Goal: Transaction & Acquisition: Purchase product/service

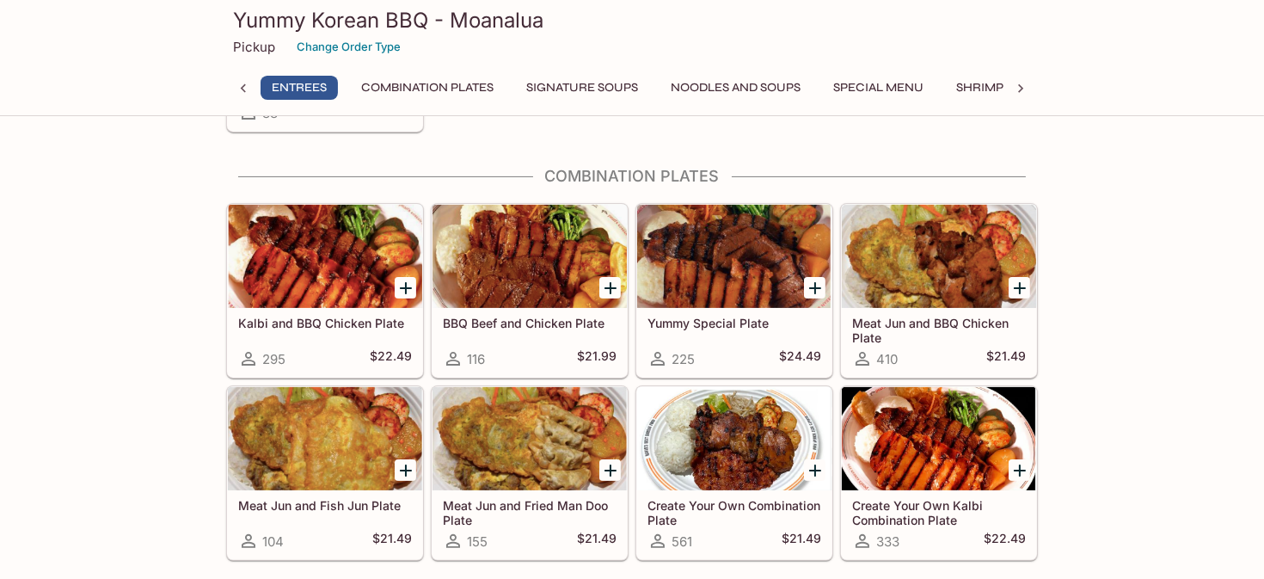
scroll to position [601, 0]
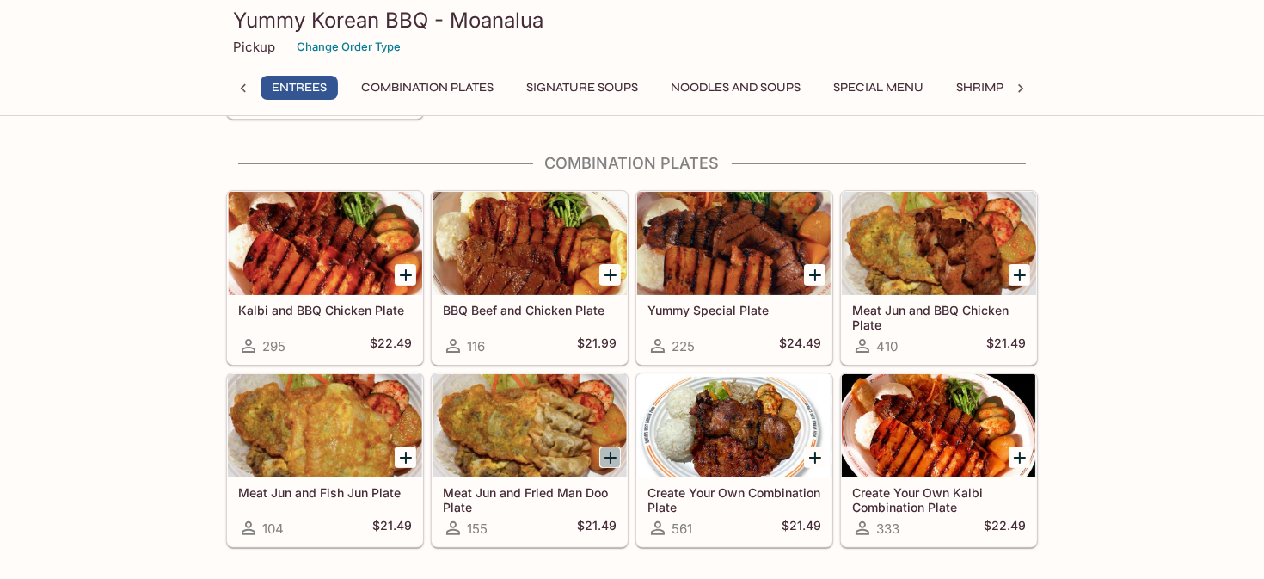
click at [612, 451] on icon "Add Meat Jun and Fried Man Doo Plate" at bounding box center [611, 457] width 12 height 12
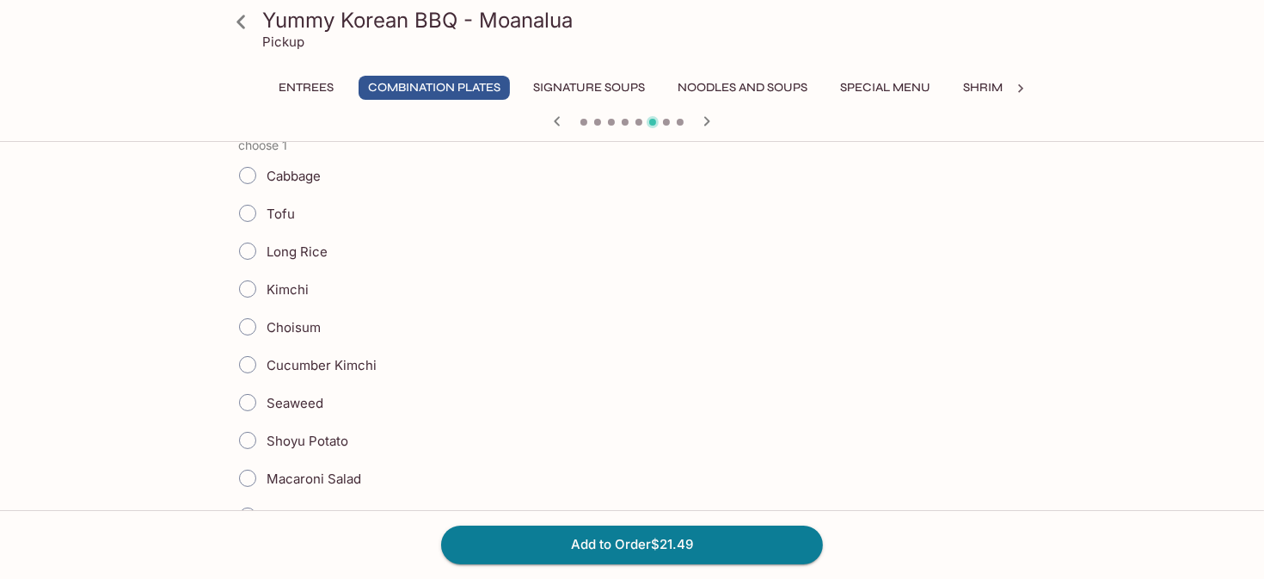
scroll to position [430, 0]
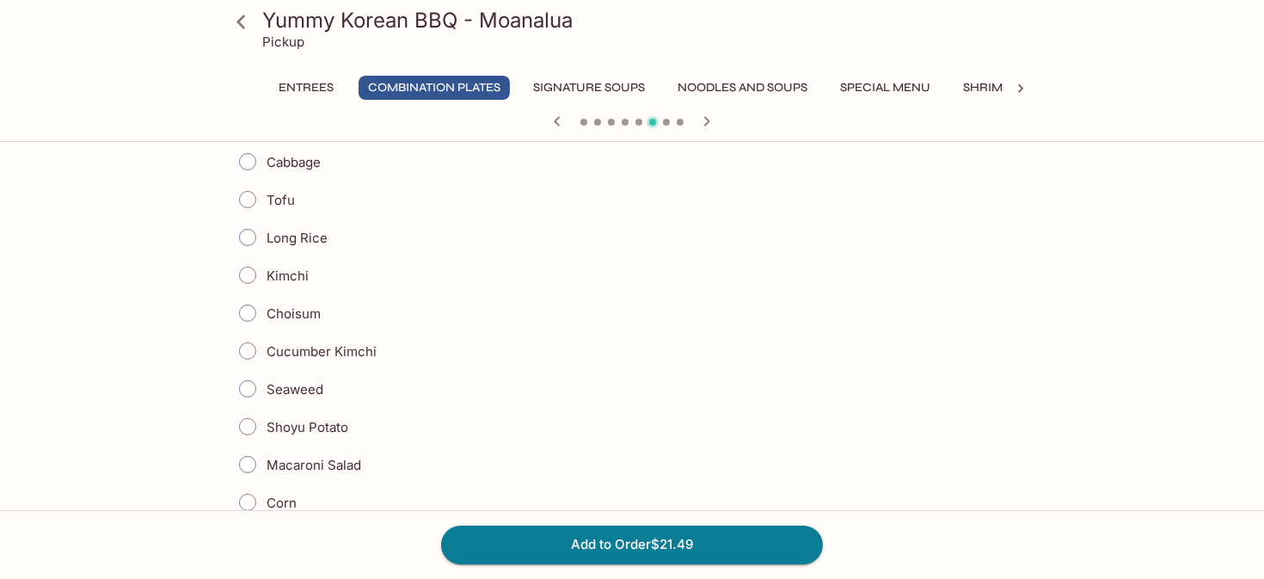
click at [250, 312] on input "Choisum" at bounding box center [248, 313] width 36 height 36
radio input "true"
click at [250, 266] on input "Kimchi" at bounding box center [248, 275] width 36 height 36
radio input "true"
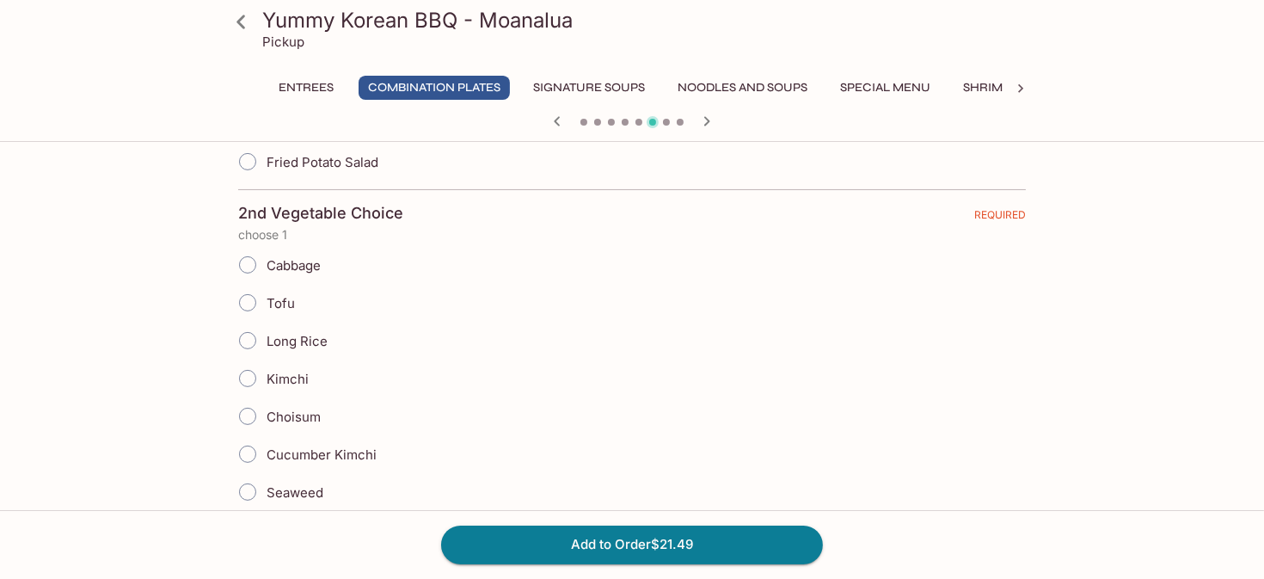
scroll to position [860, 0]
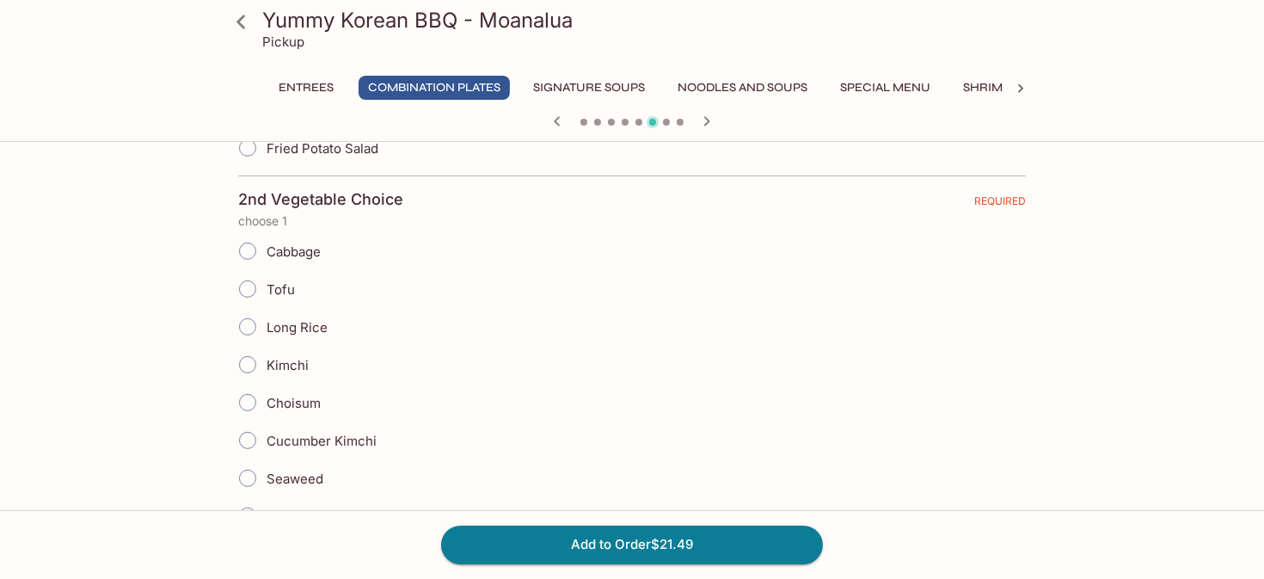
click at [251, 391] on input "Choisum" at bounding box center [248, 402] width 36 height 36
radio input "true"
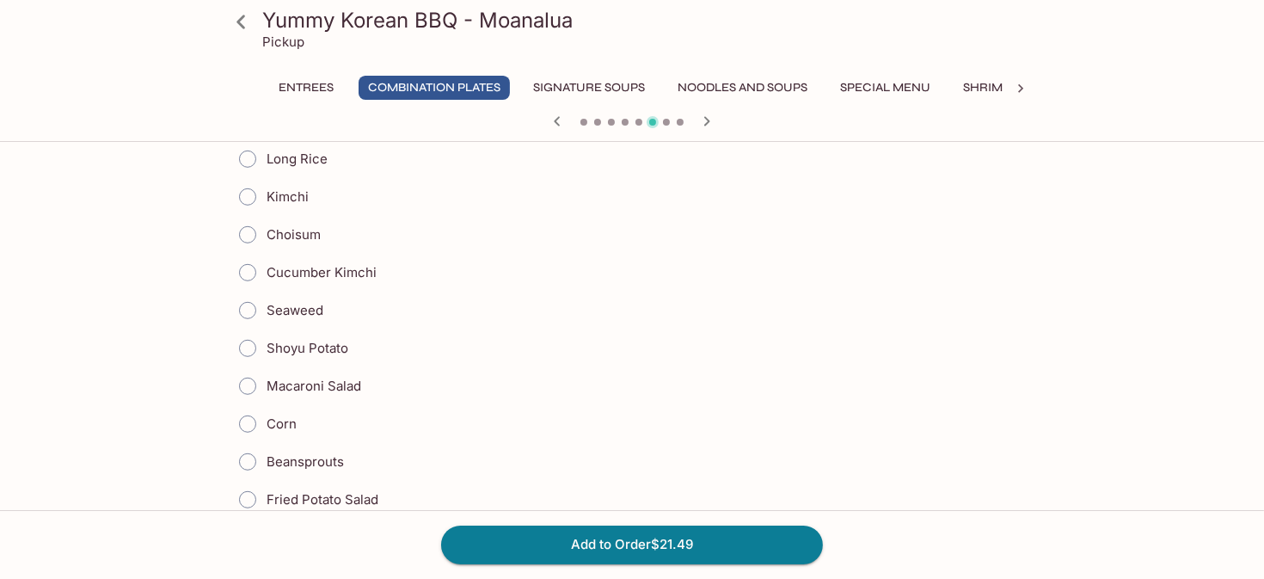
scroll to position [1634, 0]
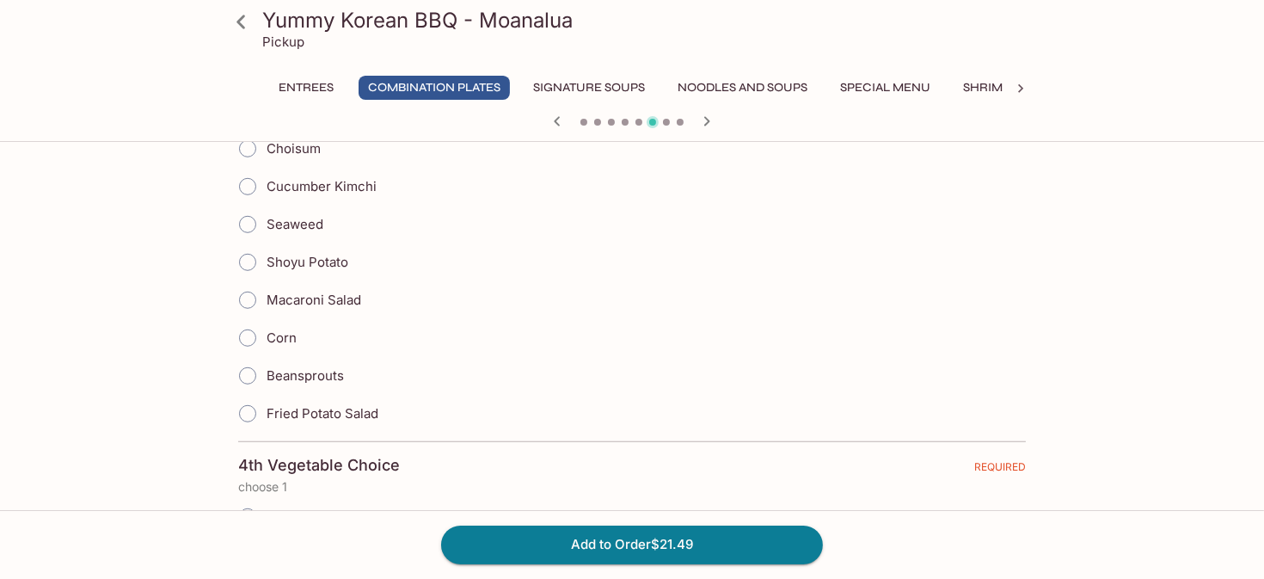
click at [252, 396] on input "Fried Potato Salad" at bounding box center [248, 414] width 36 height 36
radio input "true"
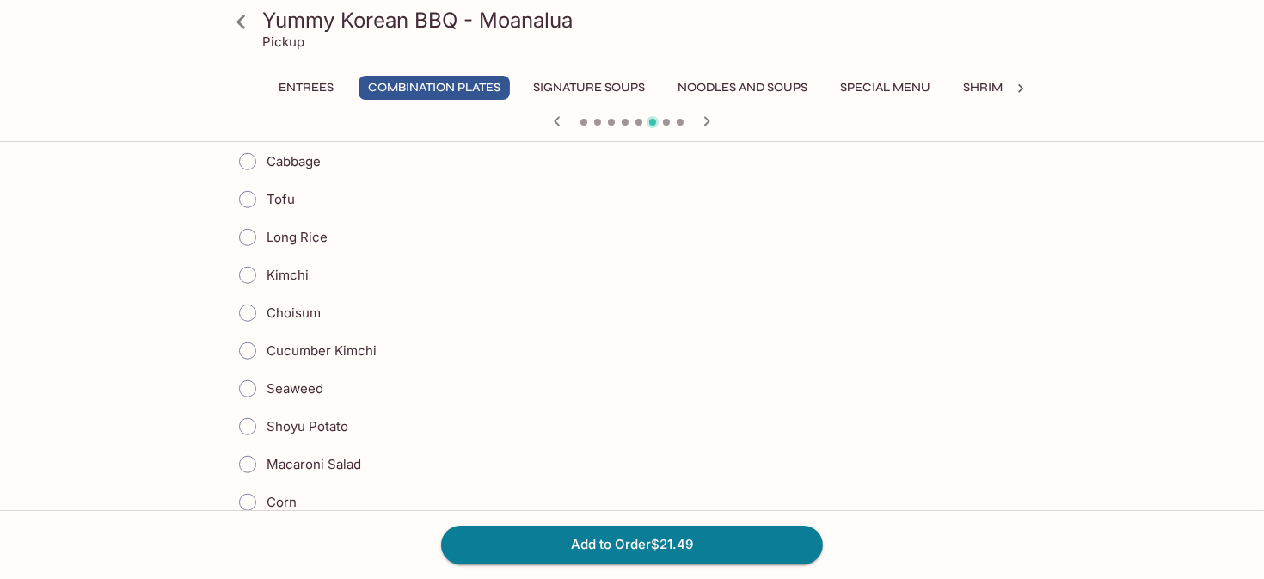
scroll to position [1978, 0]
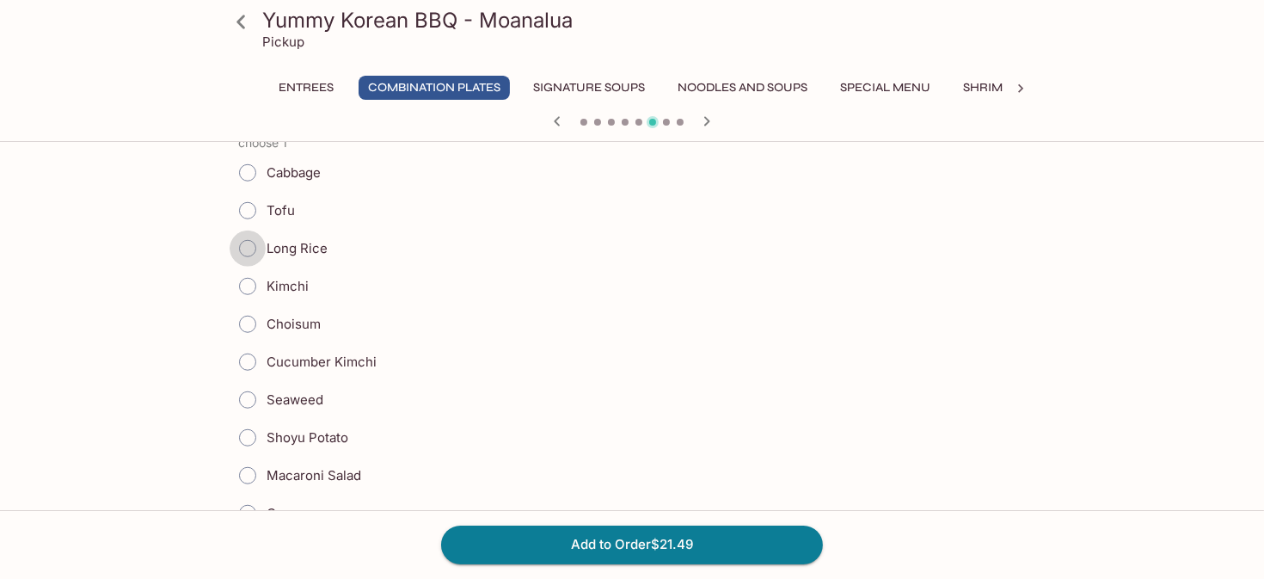
click at [249, 230] on input "Long Rice" at bounding box center [248, 248] width 36 height 36
radio input "true"
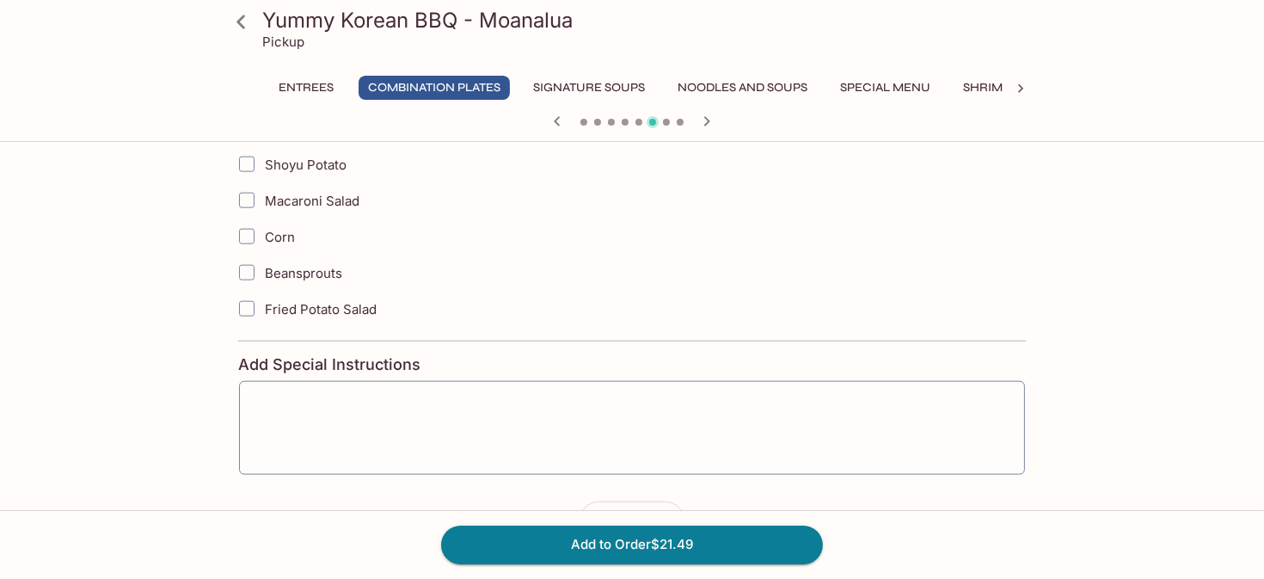
scroll to position [2924, 0]
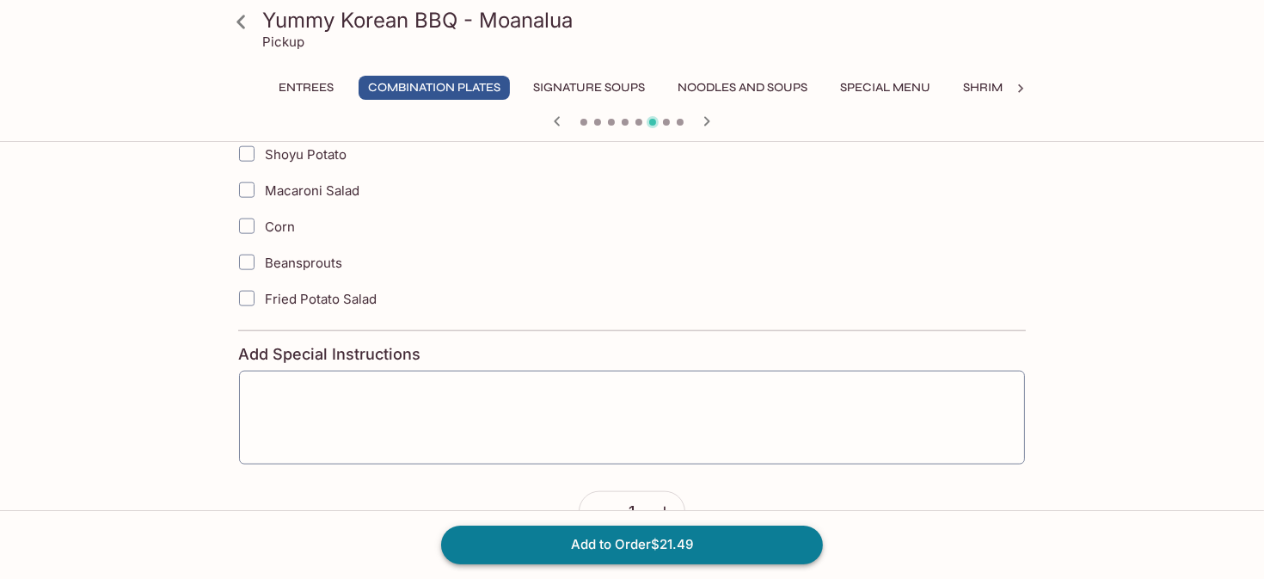
click at [654, 545] on button "Add to Order $21.49" at bounding box center [632, 544] width 382 height 38
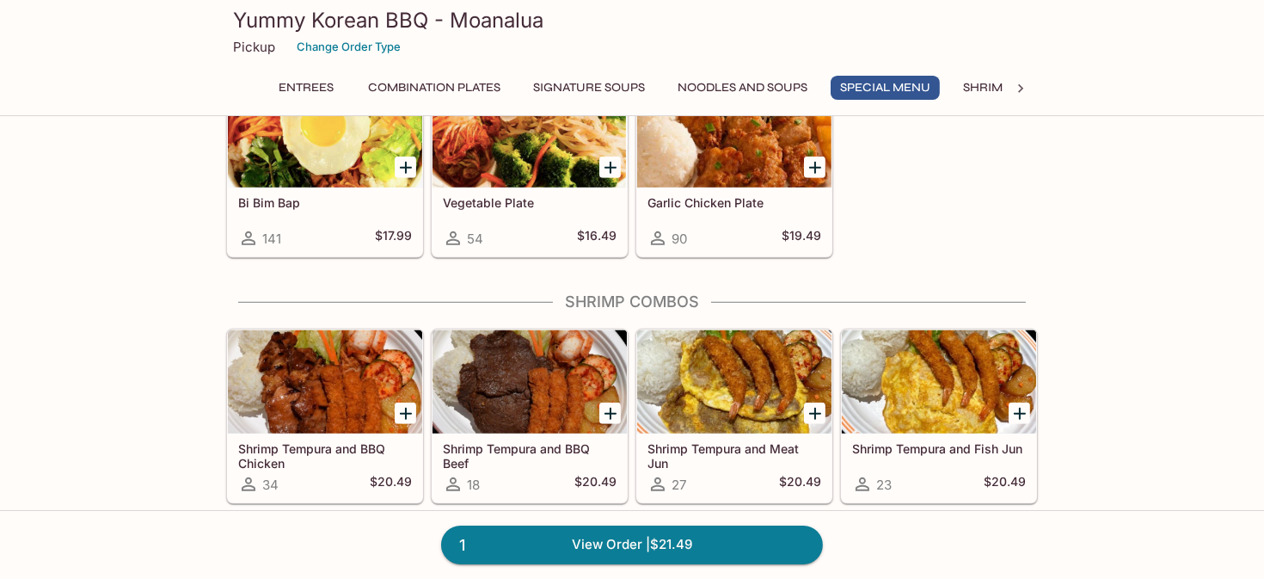
scroll to position [1633, 0]
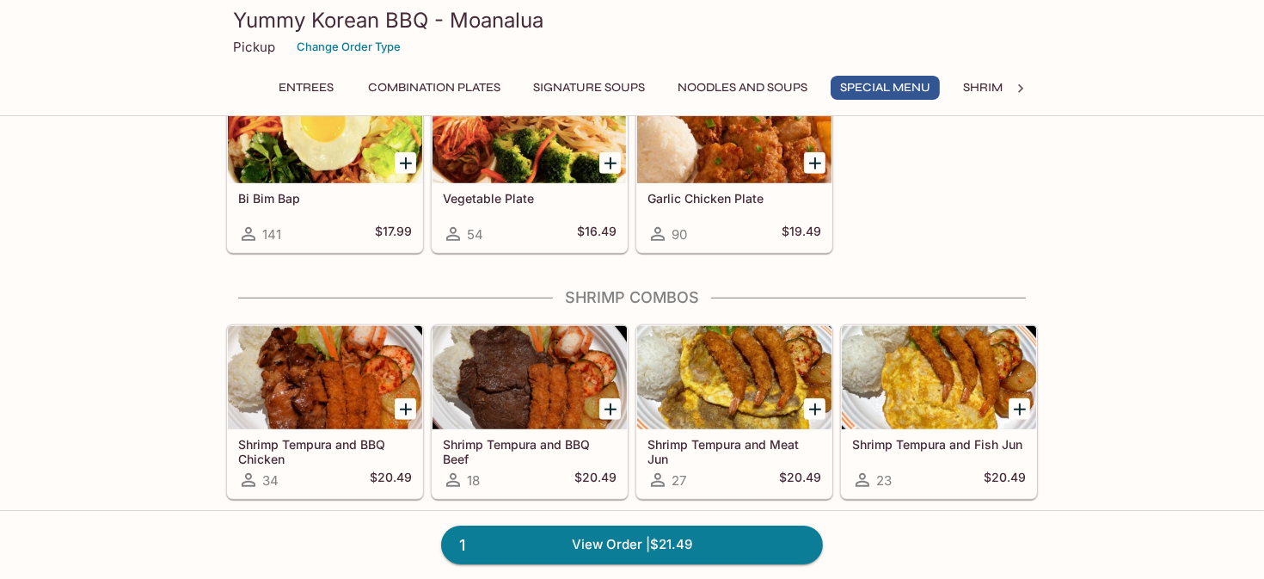
click at [812, 399] on icon "Add Shrimp Tempura and Meat Jun" at bounding box center [815, 409] width 21 height 21
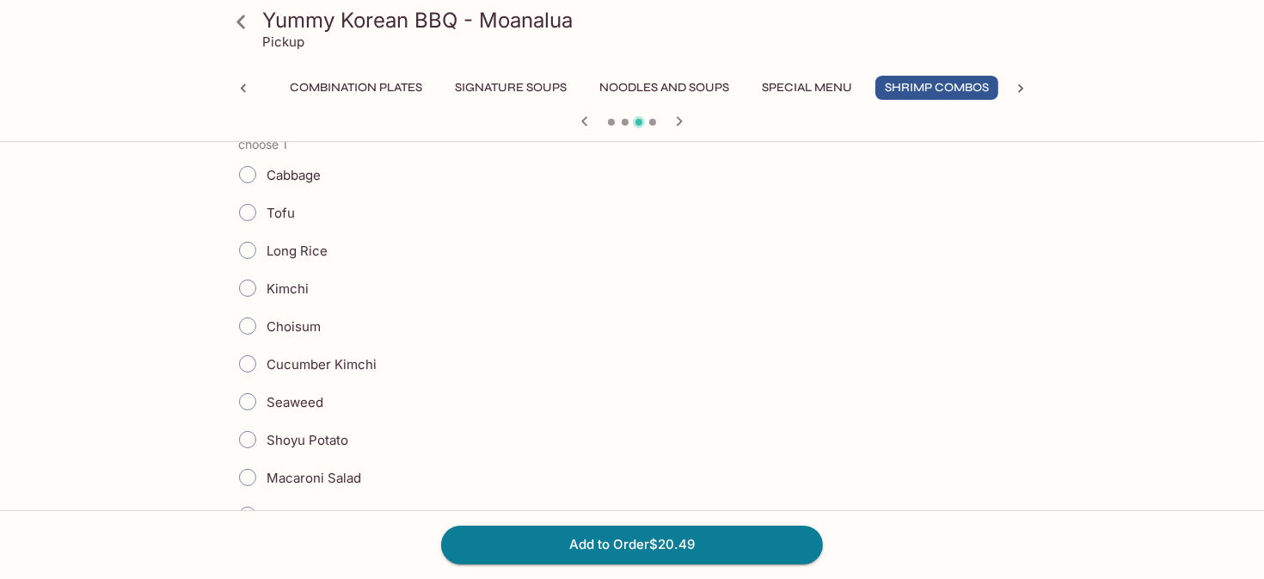
scroll to position [430, 0]
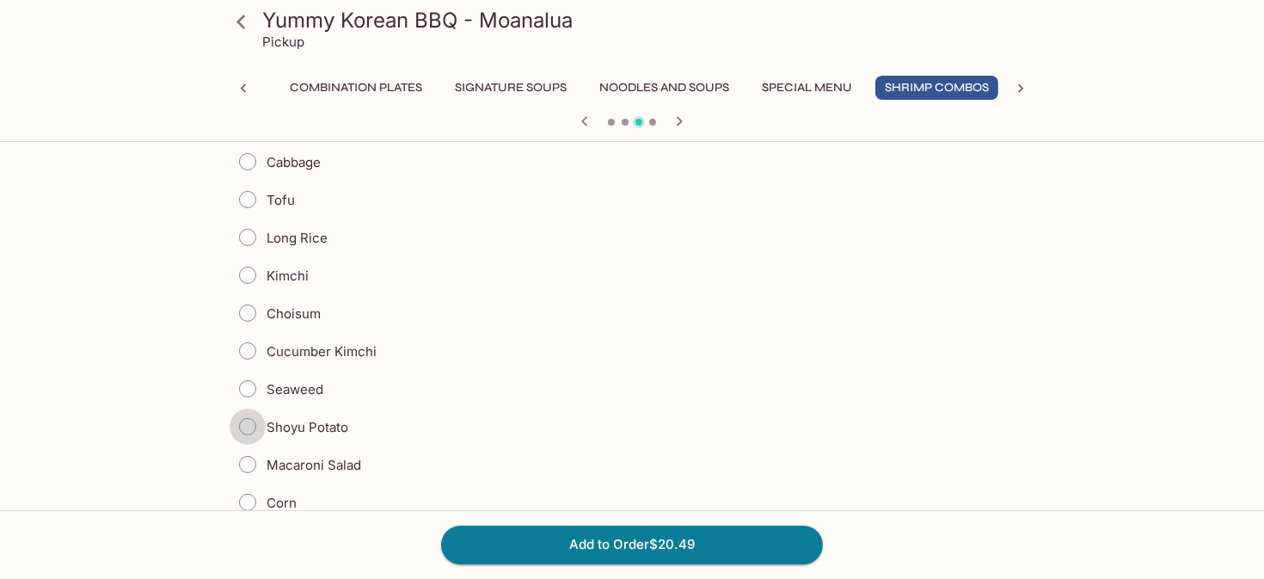
click at [247, 424] on input "Shoyu Potato" at bounding box center [248, 426] width 36 height 36
radio input "true"
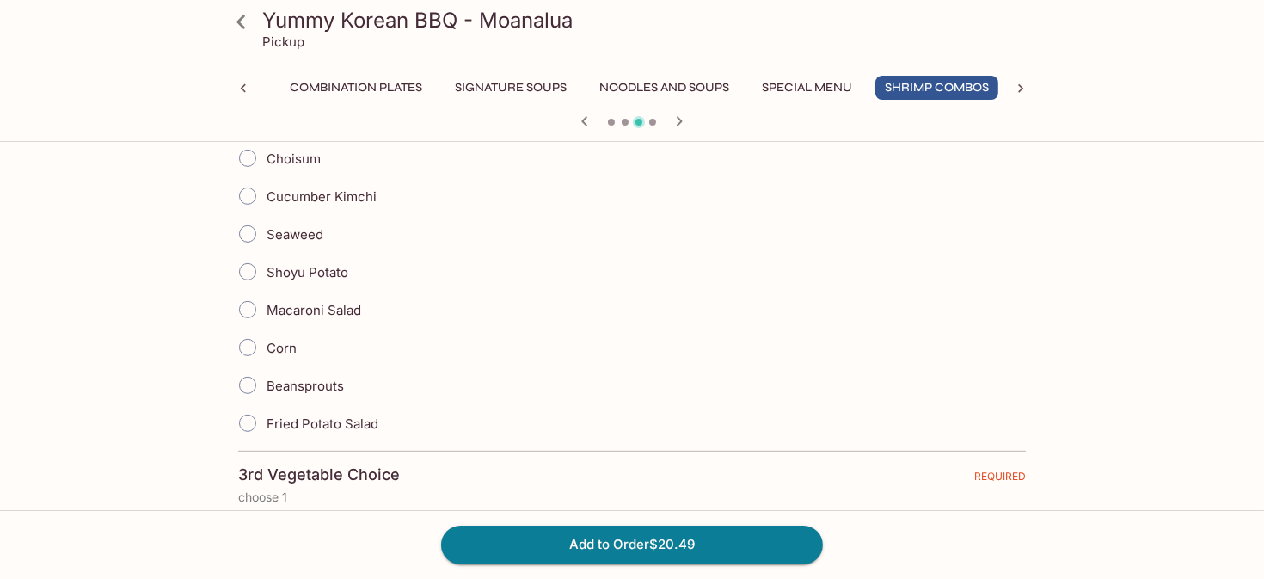
scroll to position [1118, 0]
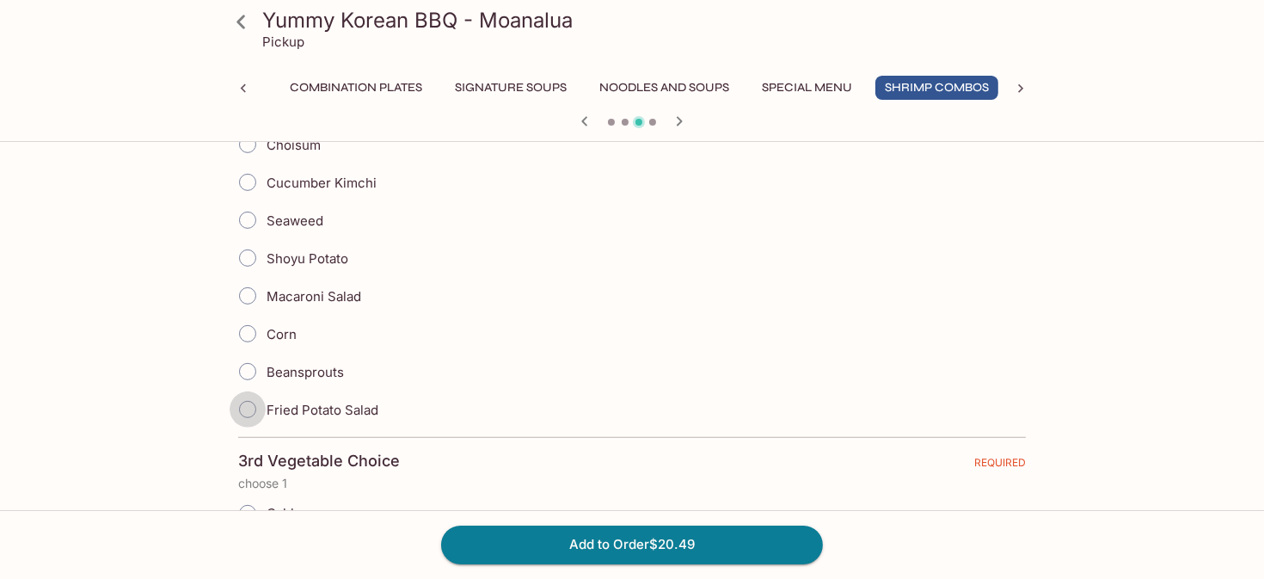
click at [248, 399] on input "Fried Potato Salad" at bounding box center [248, 409] width 36 height 36
radio input "true"
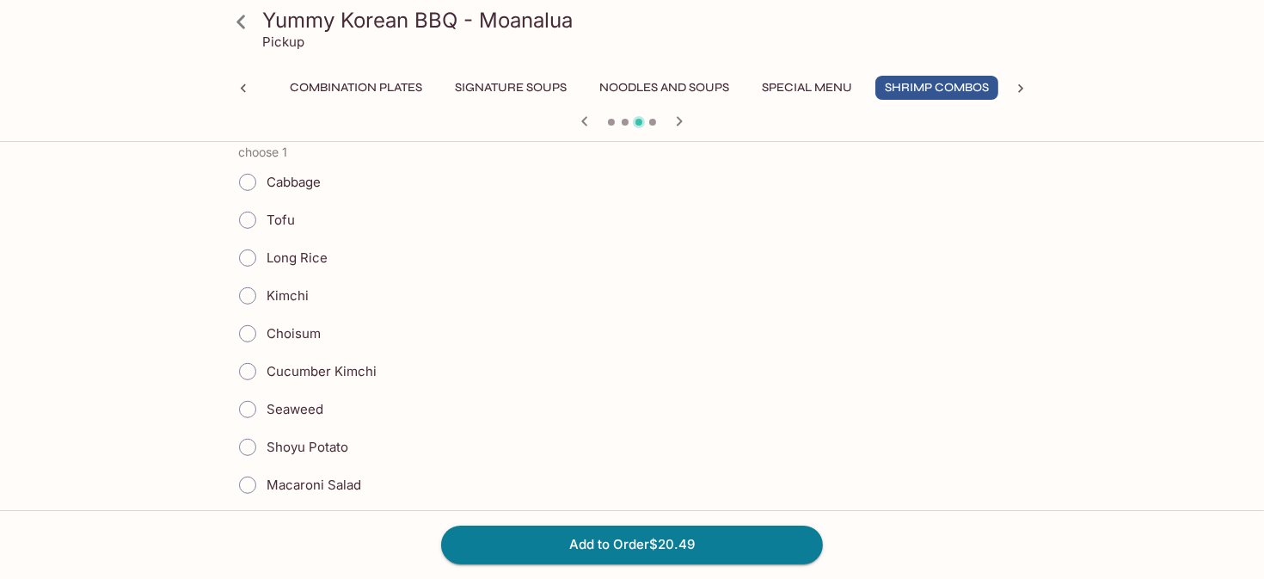
scroll to position [1462, 0]
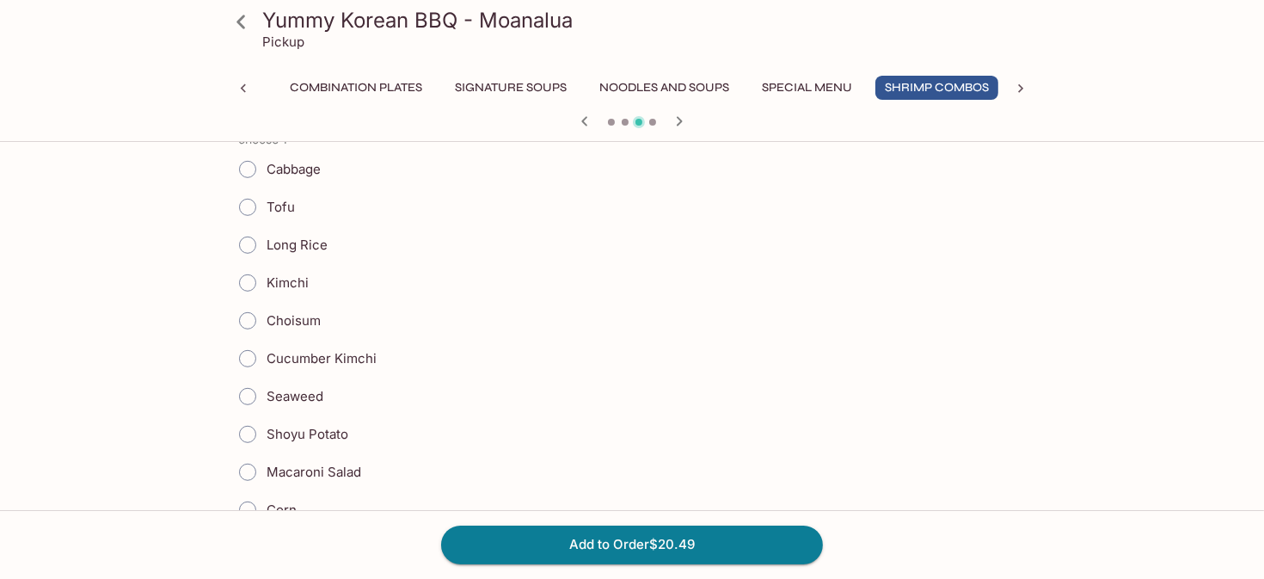
click at [248, 344] on input "Cucumber Kimchi" at bounding box center [248, 359] width 36 height 36
radio input "true"
click at [243, 420] on input "Shoyu Potato" at bounding box center [248, 438] width 36 height 36
radio input "true"
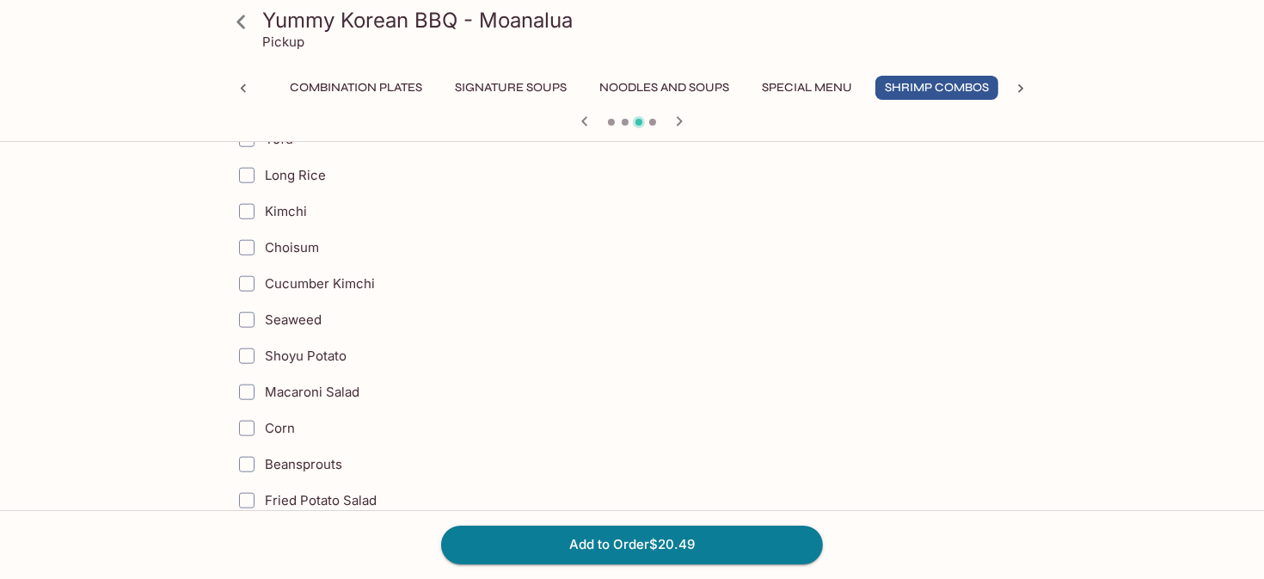
scroll to position [2580, 0]
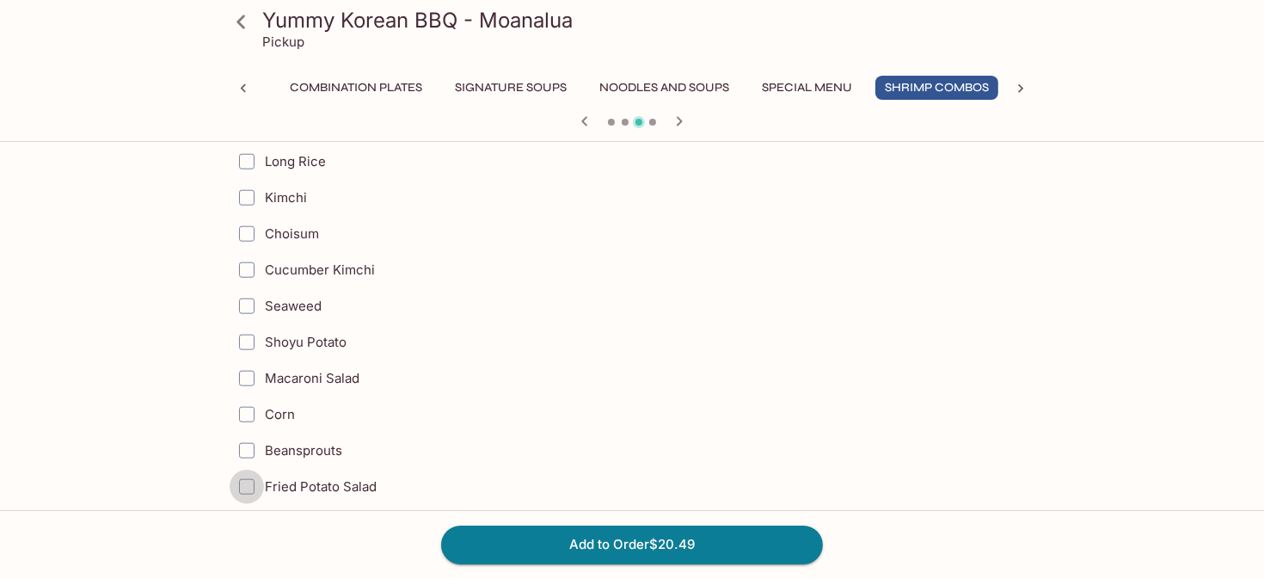
click at [249, 470] on input "Fried Potato Salad" at bounding box center [247, 487] width 34 height 34
checkbox input "true"
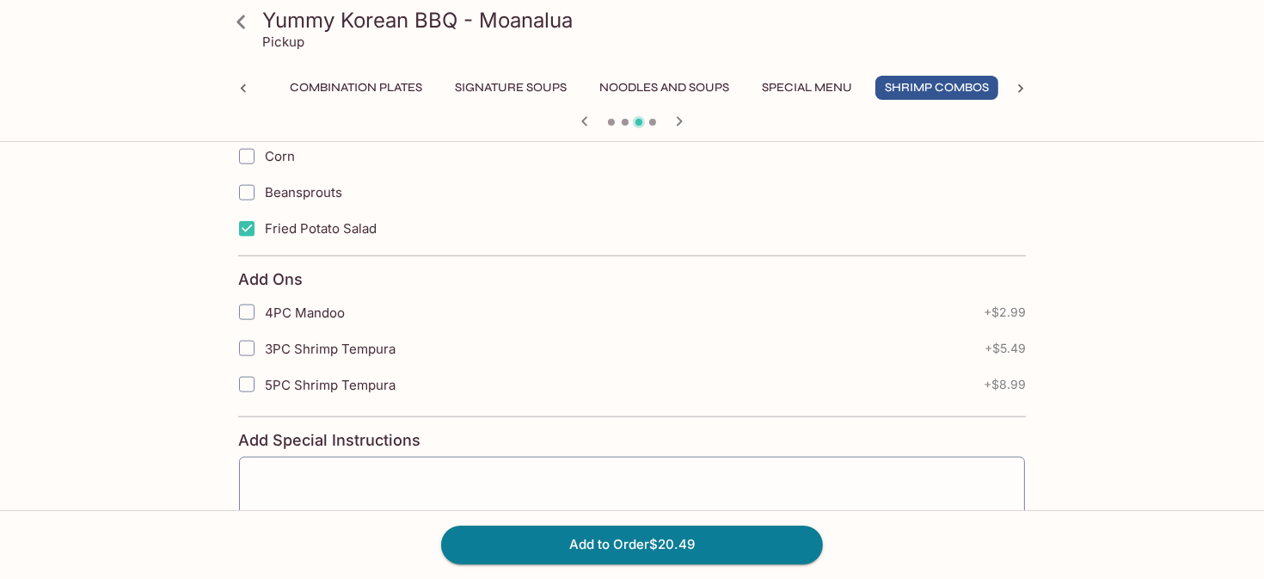
scroll to position [2943, 0]
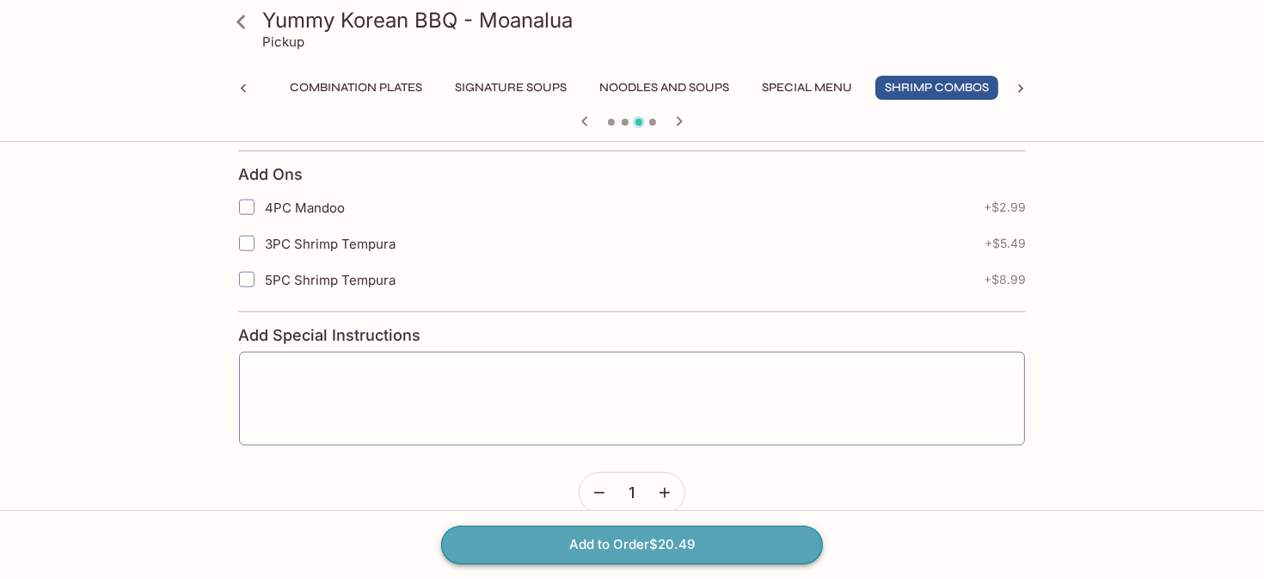
click at [636, 541] on button "Add to Order $20.49" at bounding box center [632, 544] width 382 height 38
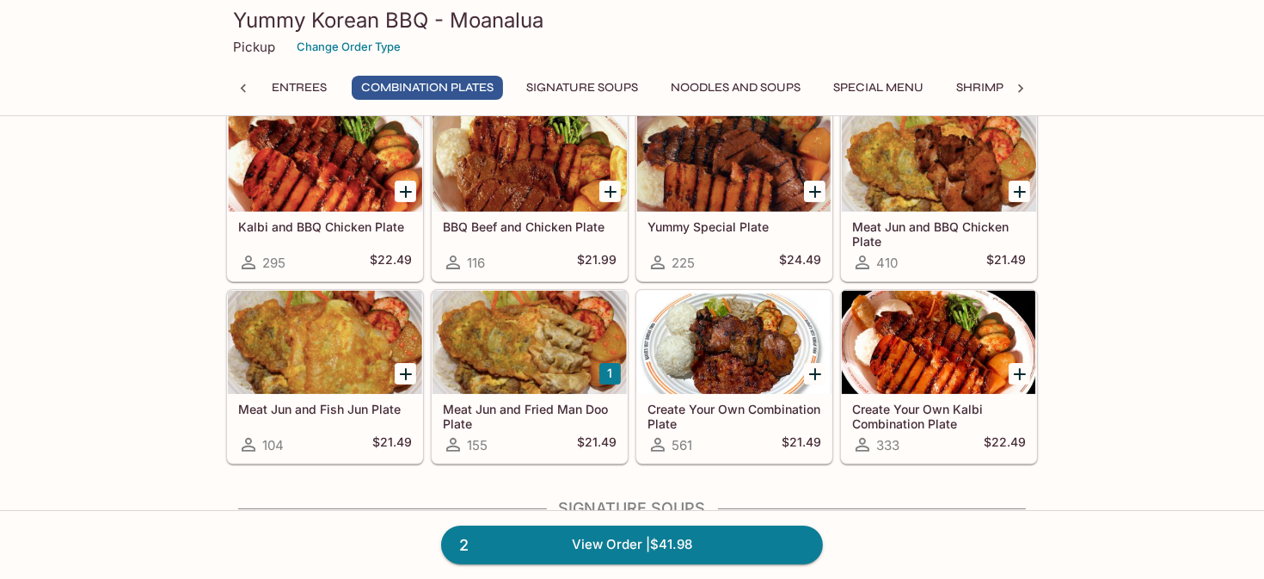
scroll to position [774, 0]
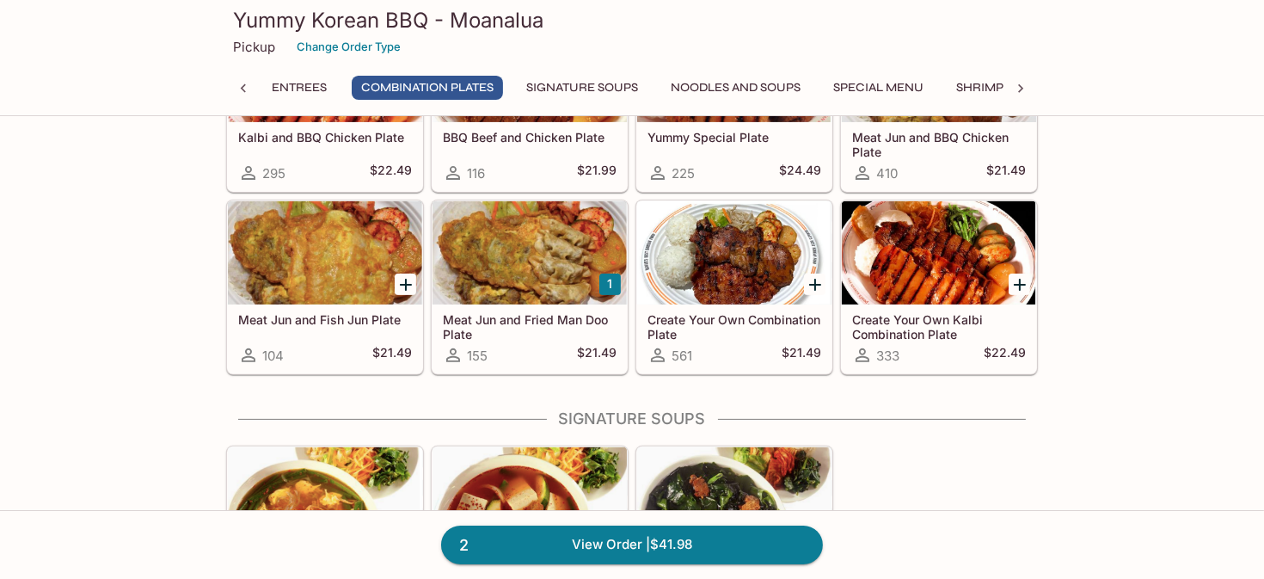
click at [531, 255] on div at bounding box center [530, 252] width 194 height 103
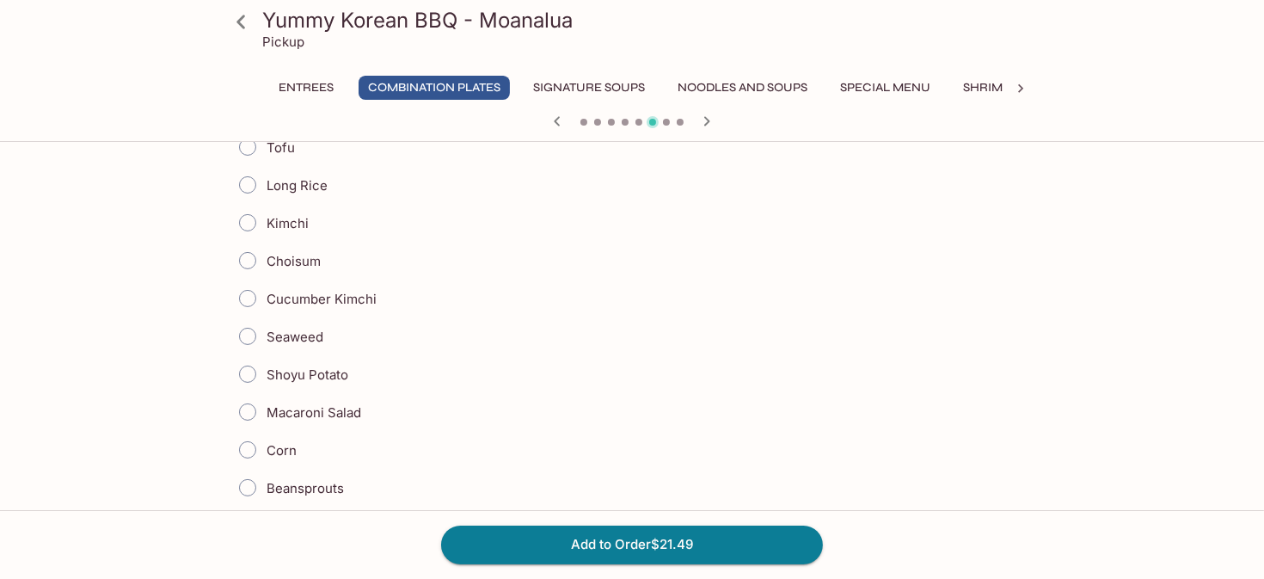
scroll to position [516, 0]
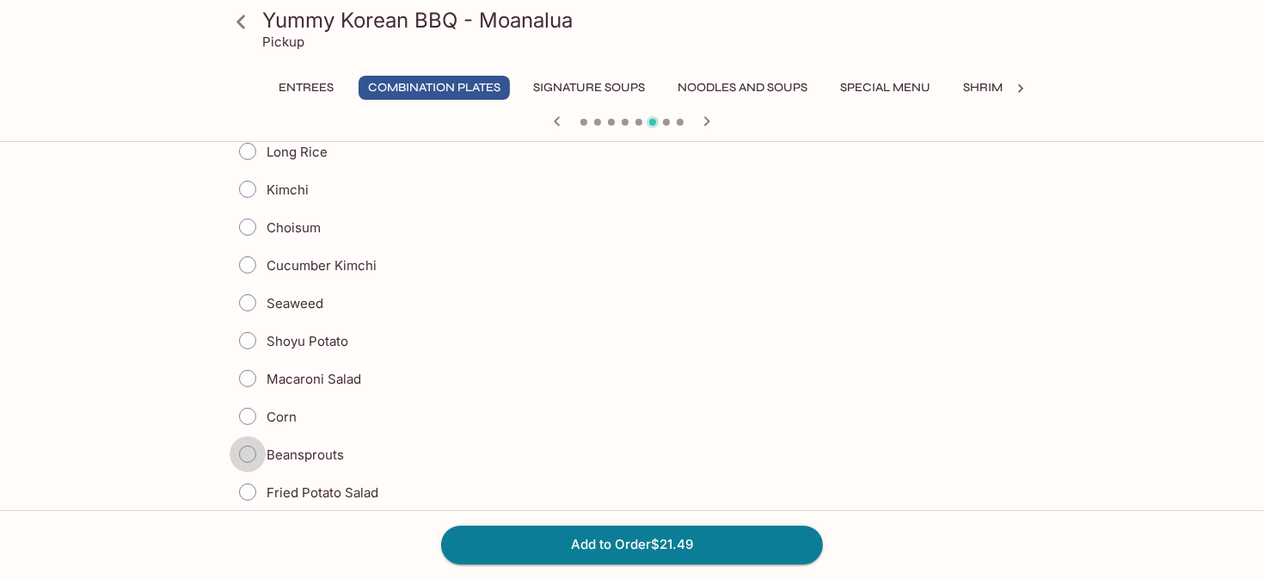
click at [247, 445] on input "Beansprouts" at bounding box center [248, 454] width 36 height 36
radio input "true"
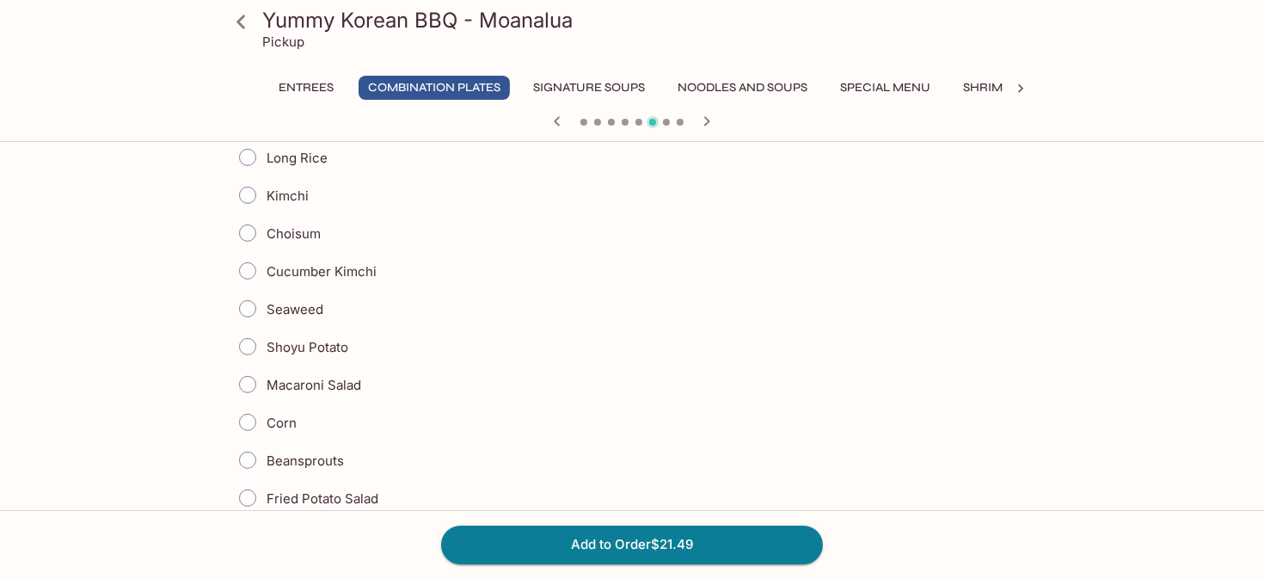
scroll to position [1032, 0]
click at [249, 333] on input "Shoyu Potato" at bounding box center [248, 344] width 36 height 36
radio input "true"
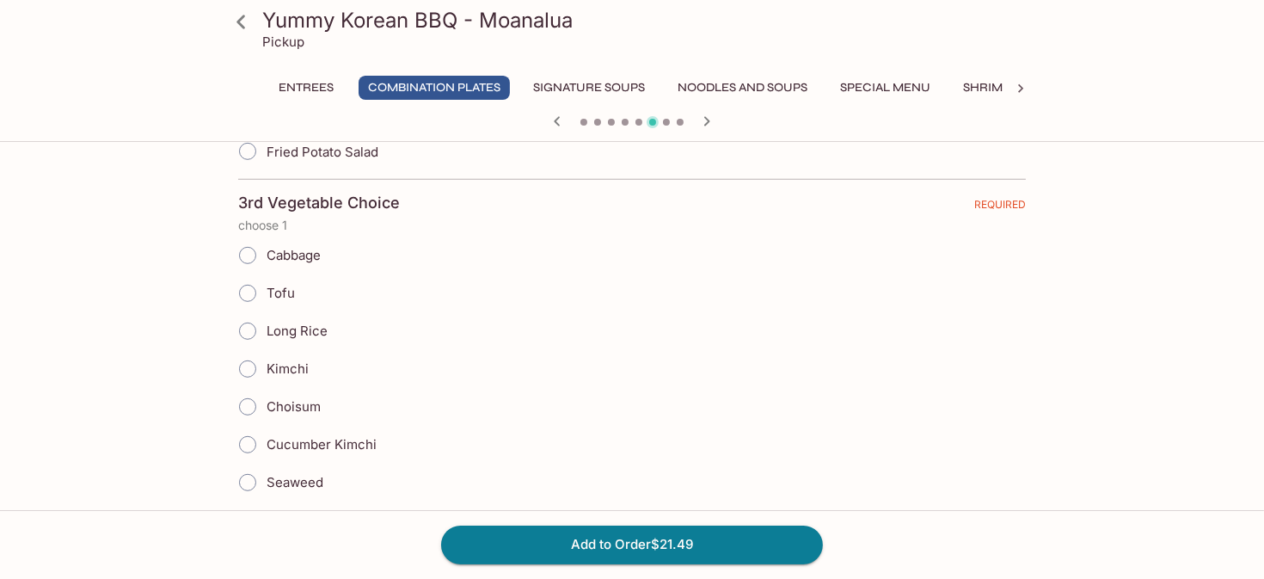
scroll to position [1462, 0]
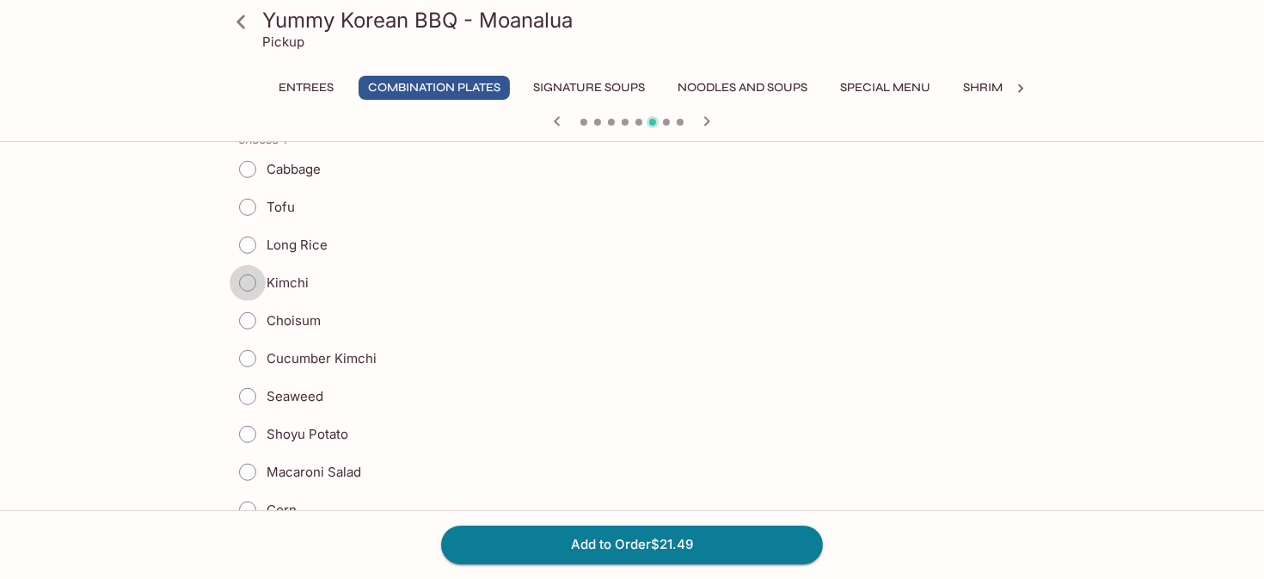
click at [244, 269] on input "Kimchi" at bounding box center [248, 283] width 36 height 36
radio input "true"
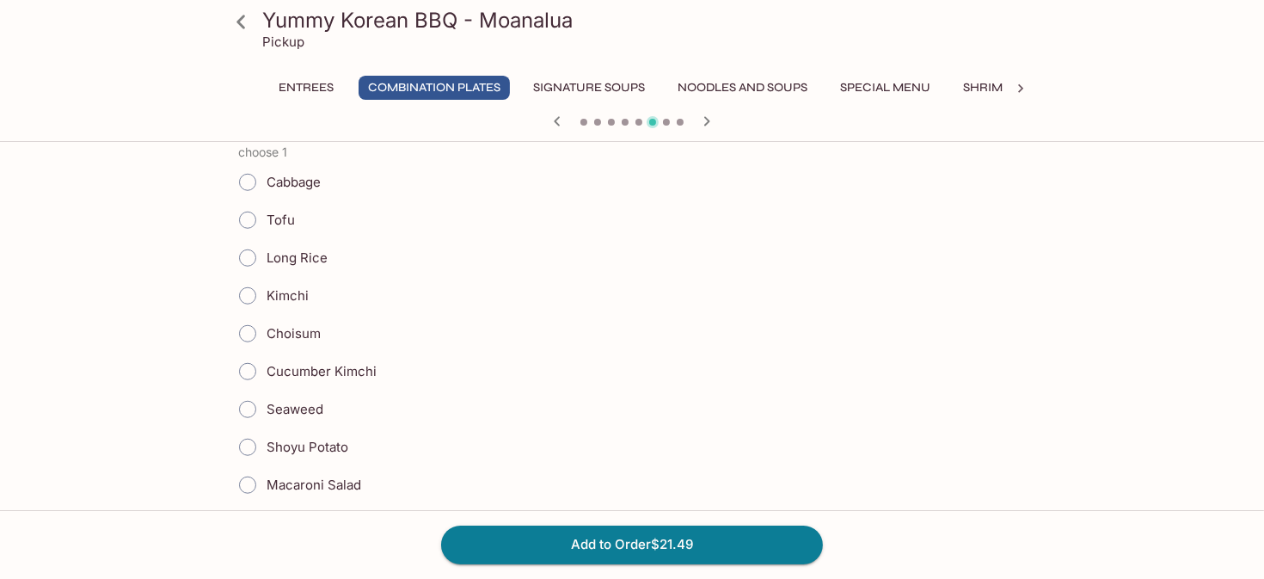
scroll to position [1977, 0]
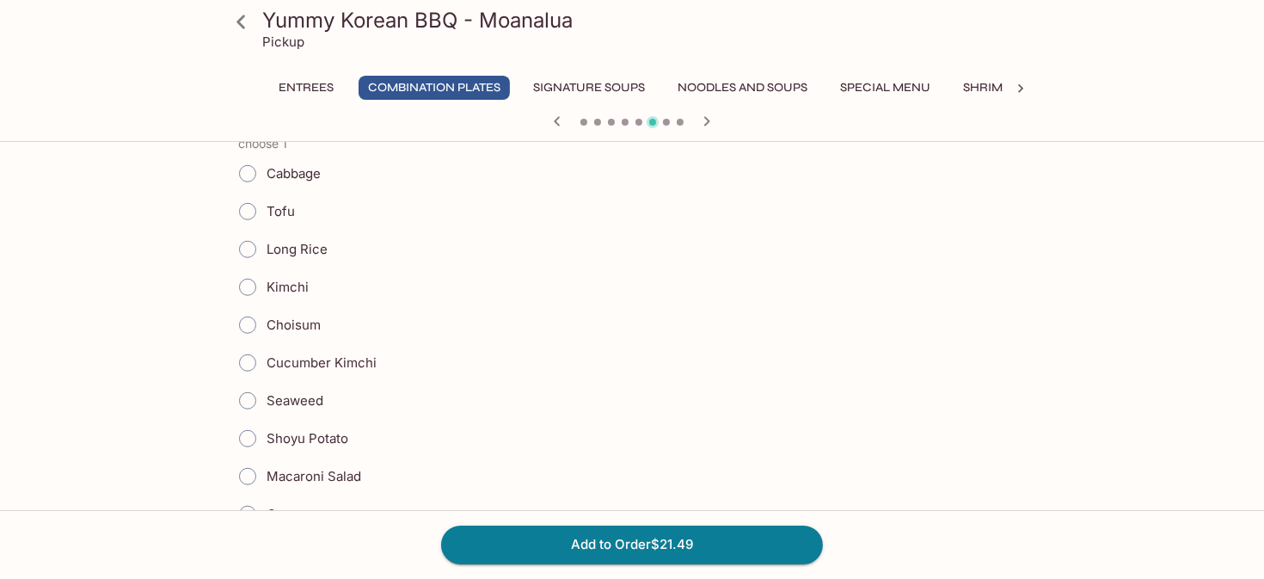
click at [249, 241] on input "Long Rice" at bounding box center [248, 249] width 36 height 36
radio input "true"
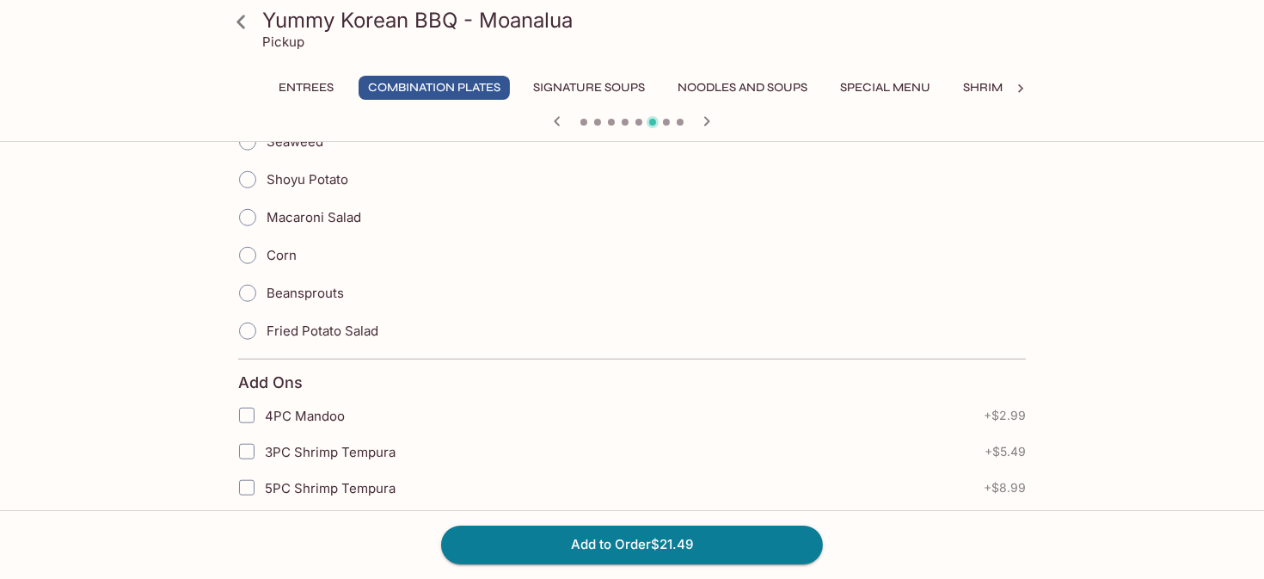
scroll to position [2150, 0]
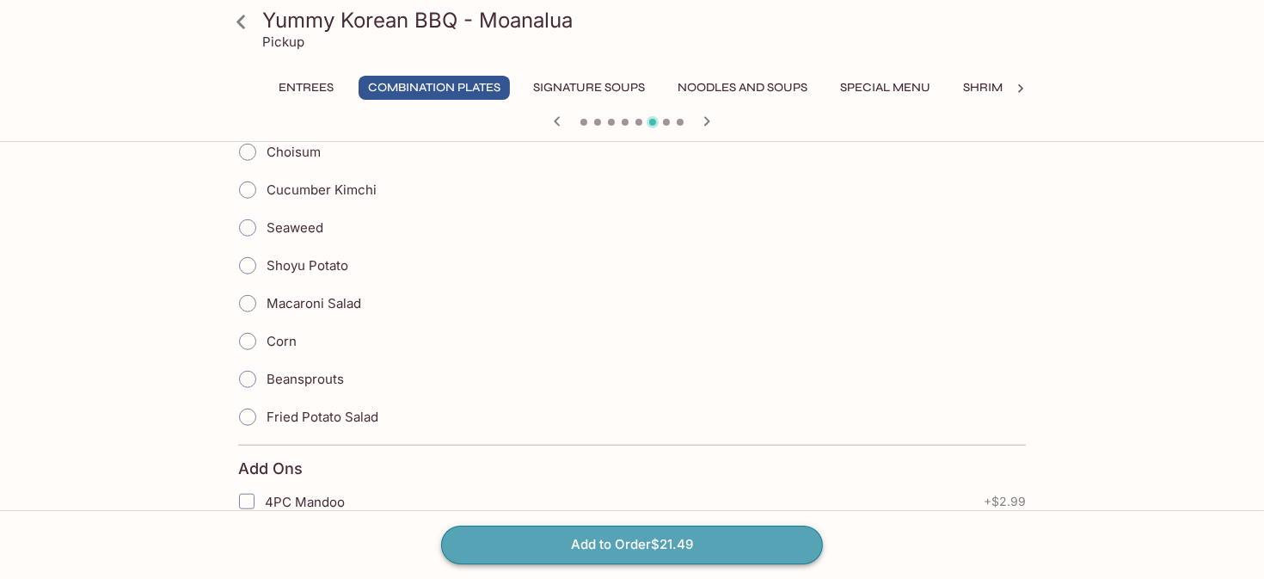
click at [603, 539] on button "Add to Order $21.49" at bounding box center [632, 544] width 382 height 38
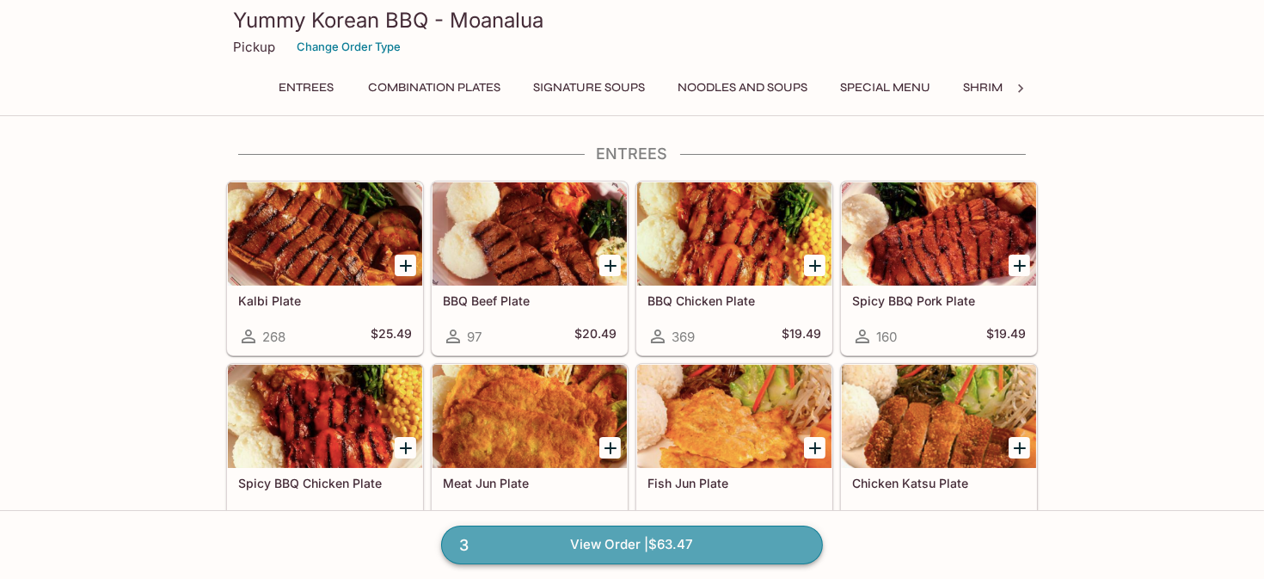
click at [672, 543] on link "3 View Order | $63.47" at bounding box center [632, 544] width 382 height 38
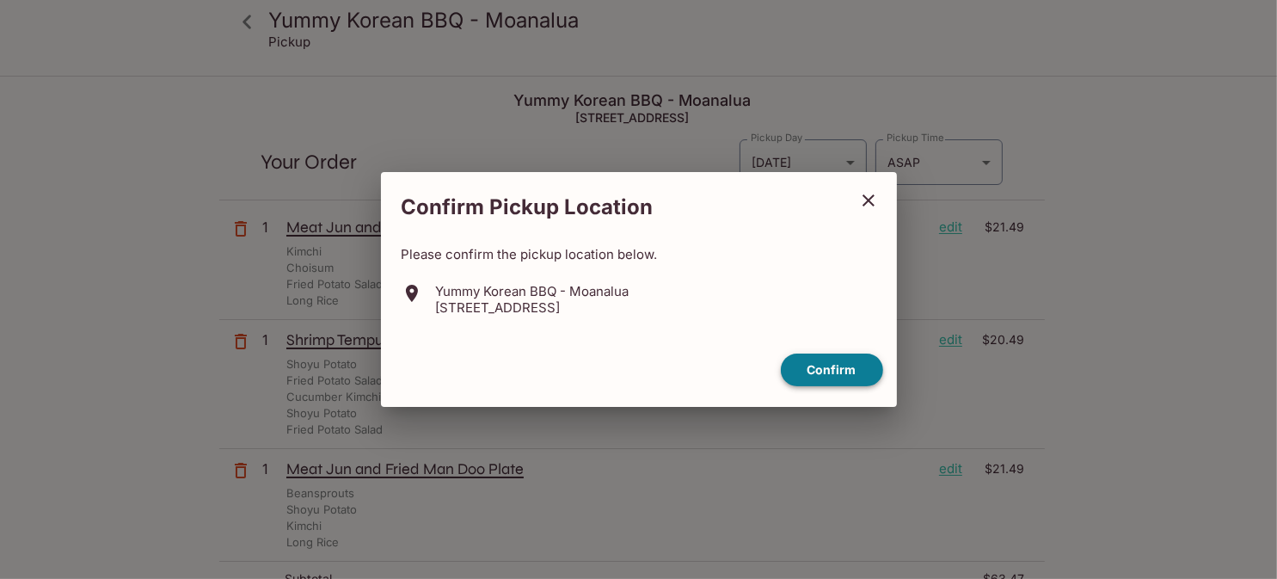
click at [834, 370] on button "Confirm" at bounding box center [832, 370] width 102 height 34
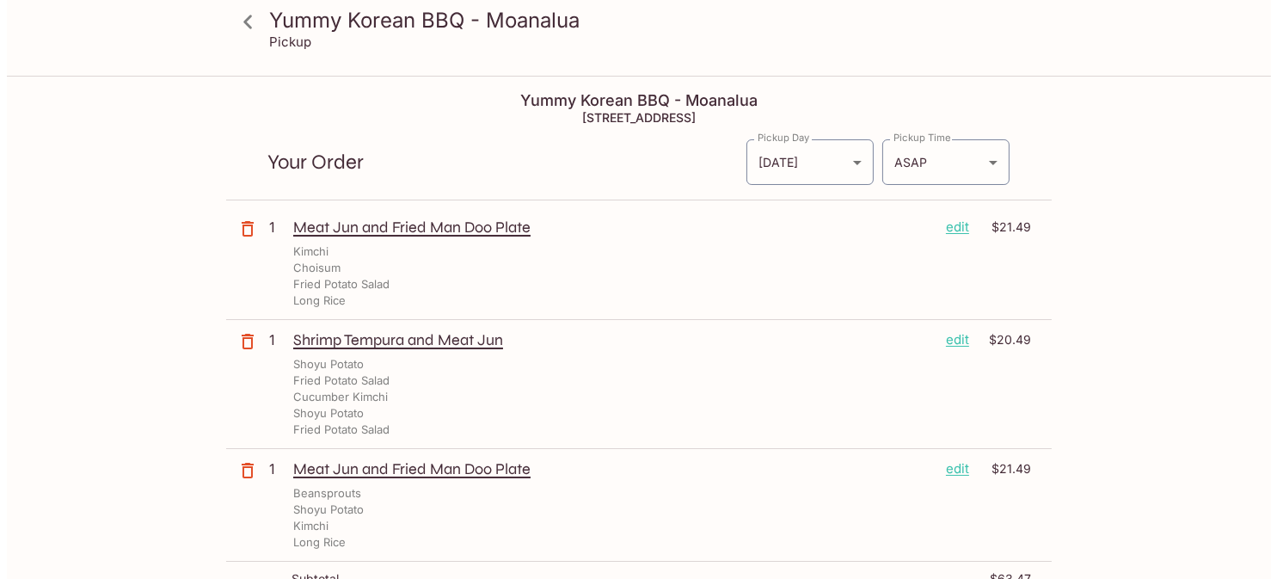
scroll to position [86, 0]
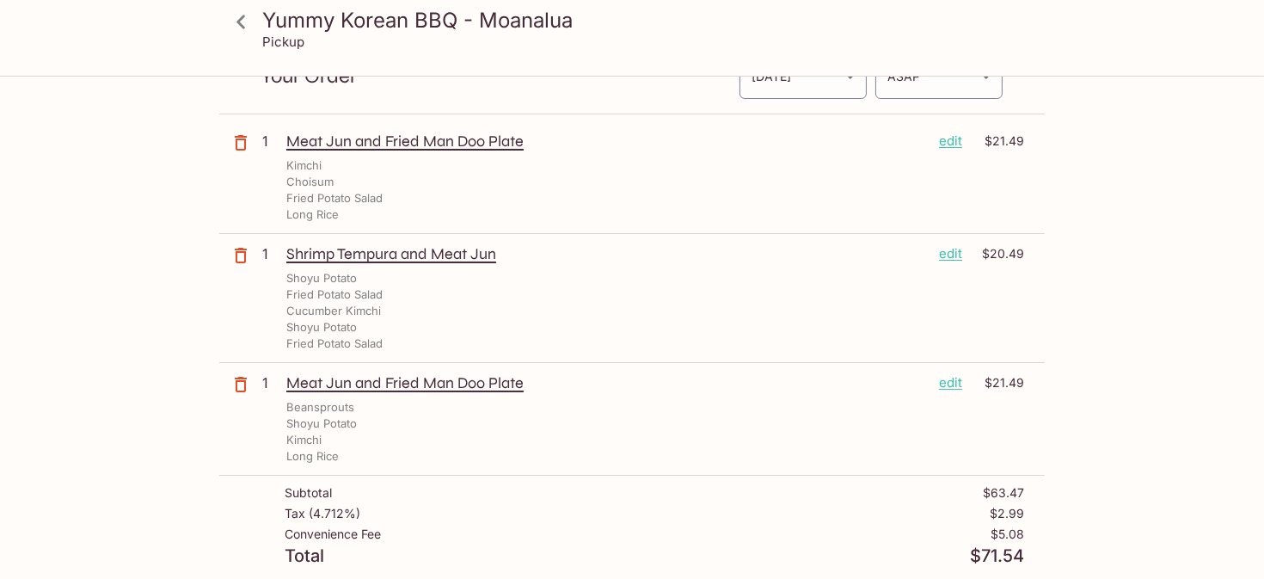
click at [951, 138] on p "edit" at bounding box center [950, 141] width 23 height 19
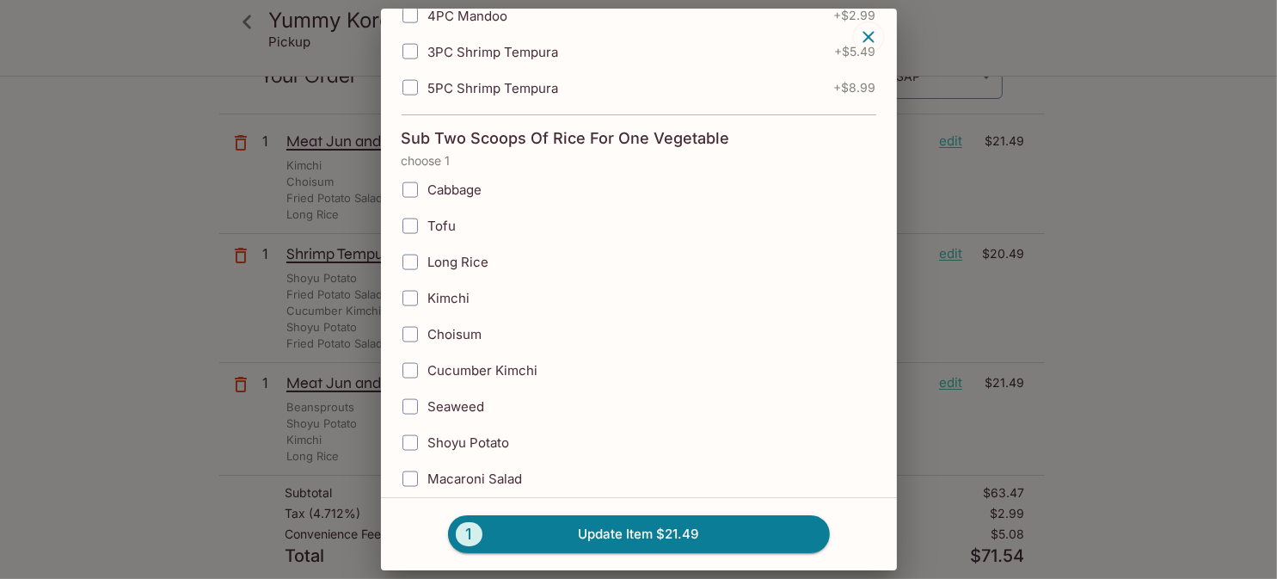
scroll to position [2321, 0]
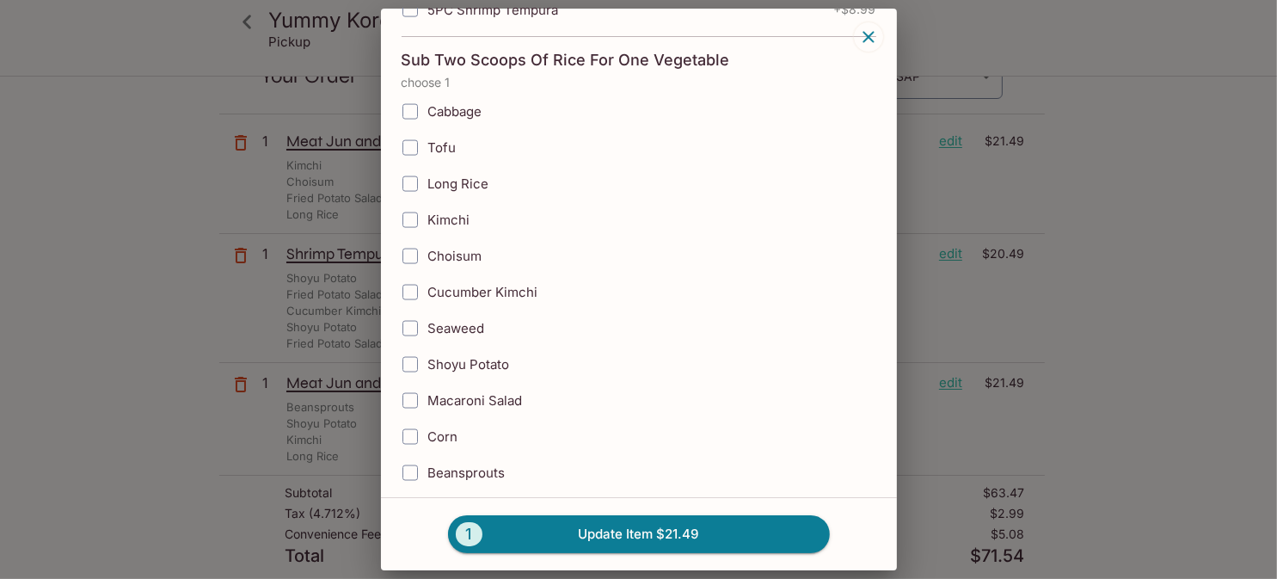
click at [414, 492] on input "Fried Potato Salad" at bounding box center [410, 509] width 34 height 34
checkbox input "true"
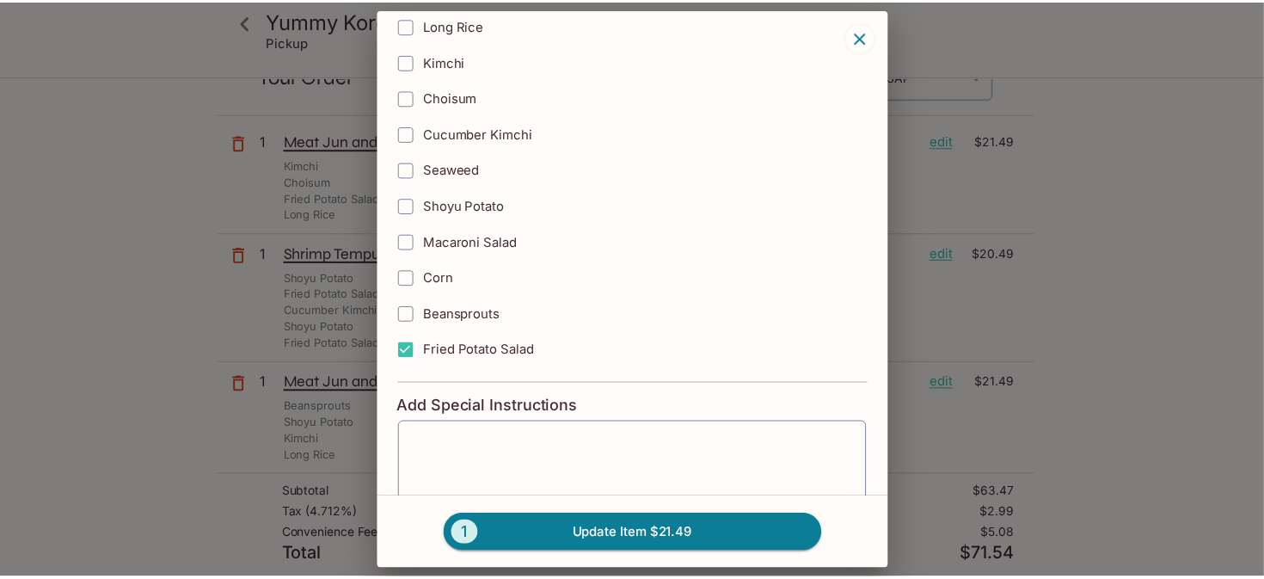
scroll to position [2494, 0]
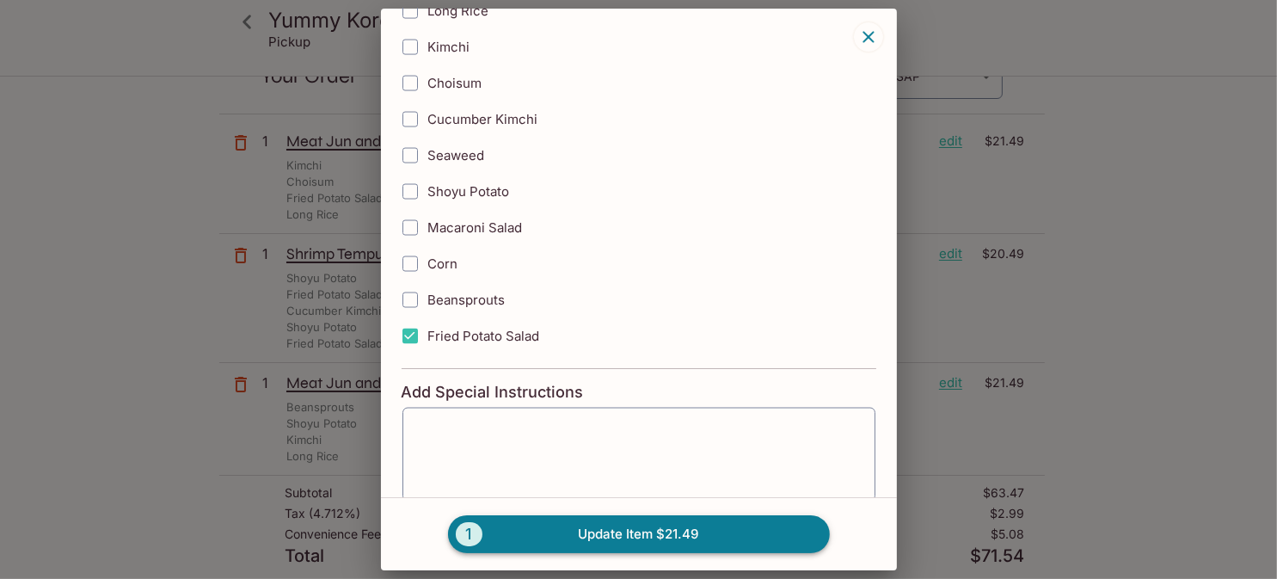
click at [619, 523] on button "1 Update Item $21.49" at bounding box center [639, 534] width 382 height 38
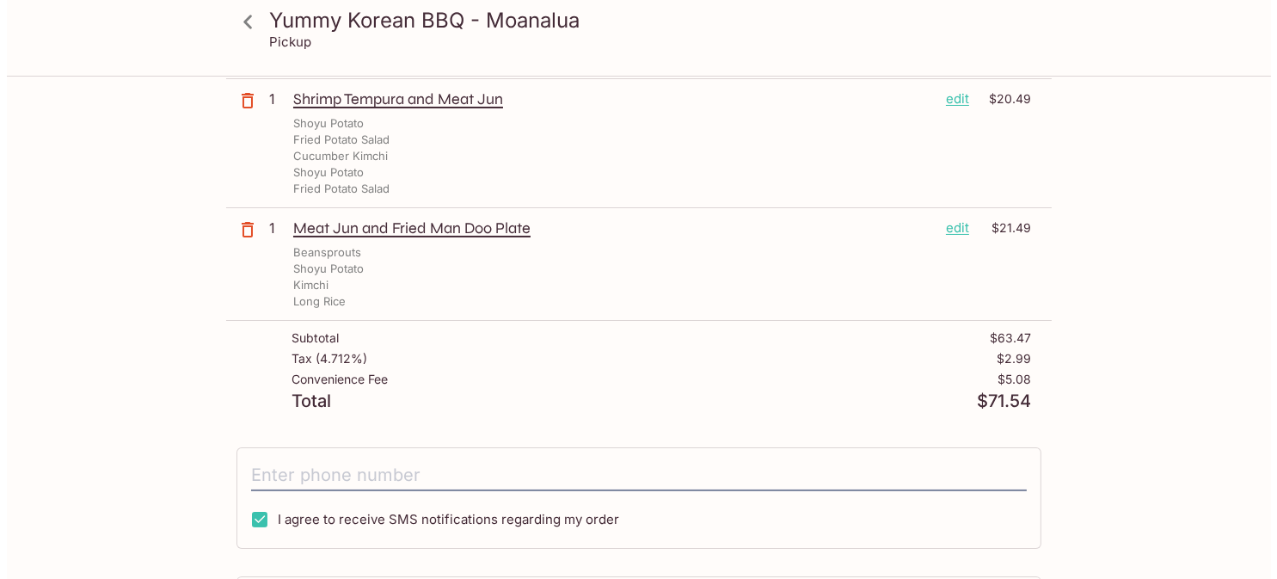
scroll to position [172, 0]
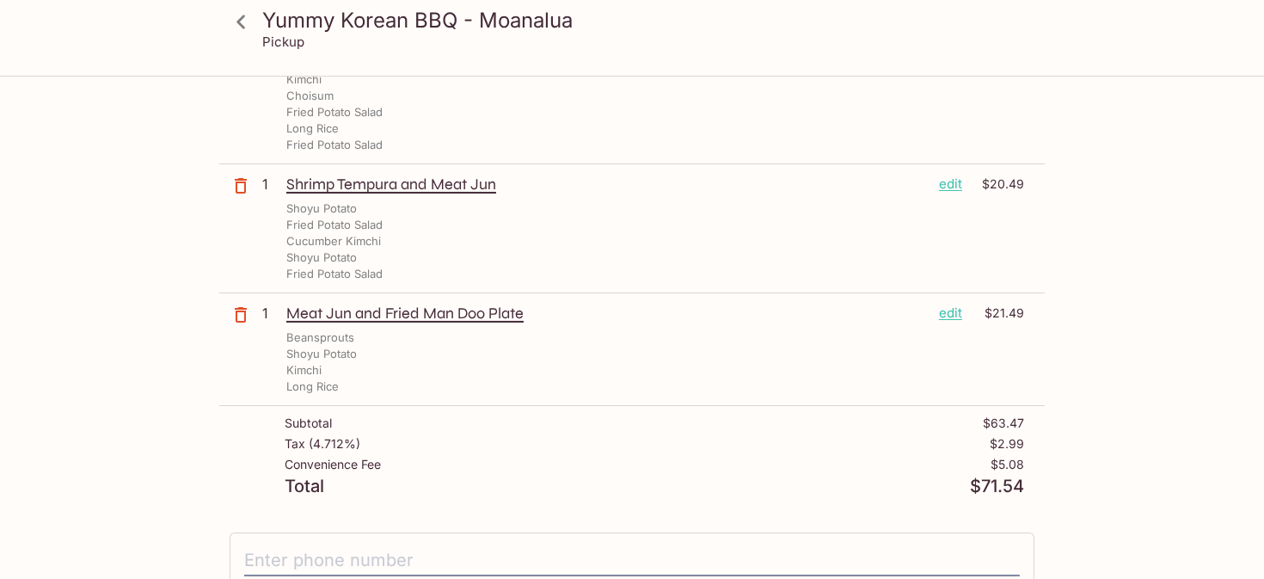
click at [954, 182] on p "edit" at bounding box center [950, 184] width 23 height 19
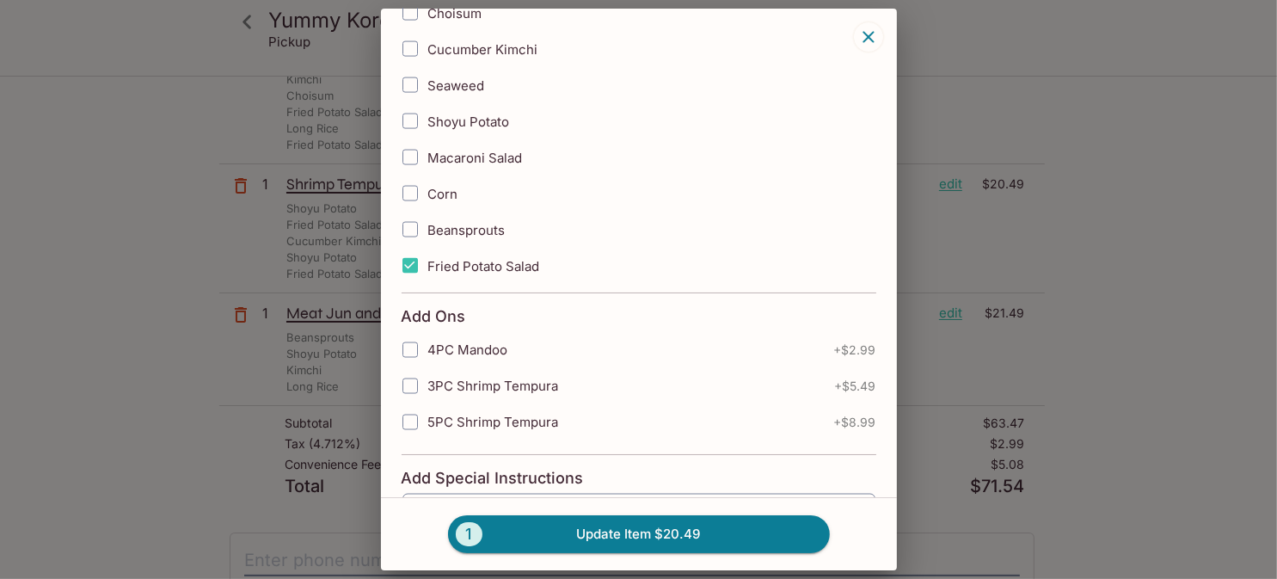
scroll to position [2494, 0]
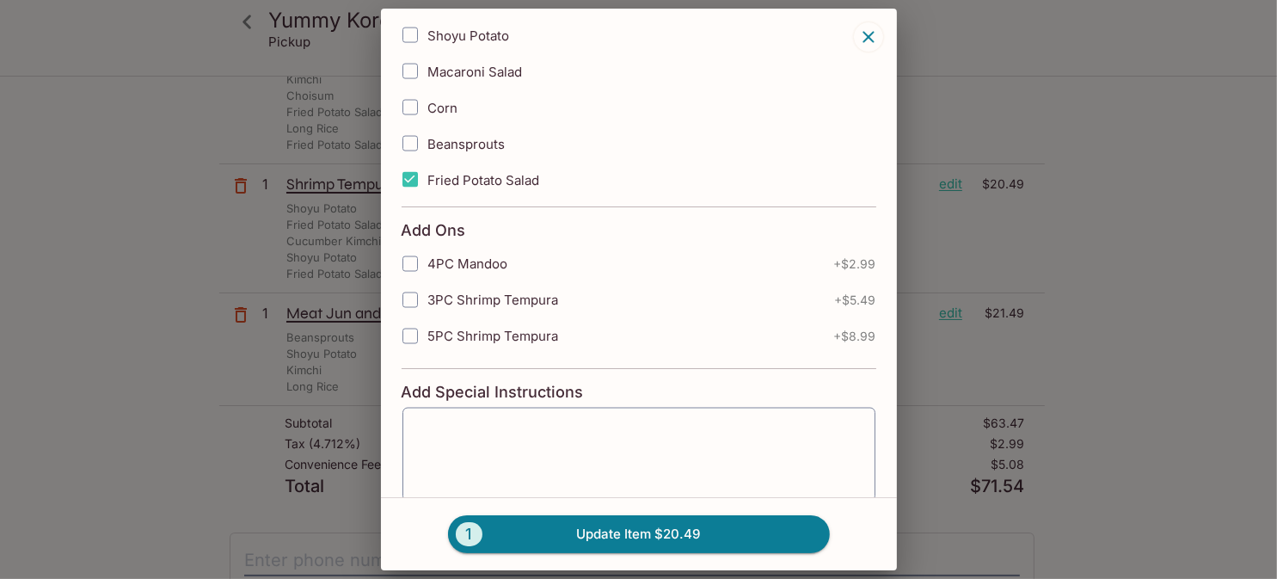
click at [410, 247] on input "4PC Mandoo" at bounding box center [410, 264] width 34 height 34
checkbox input "true"
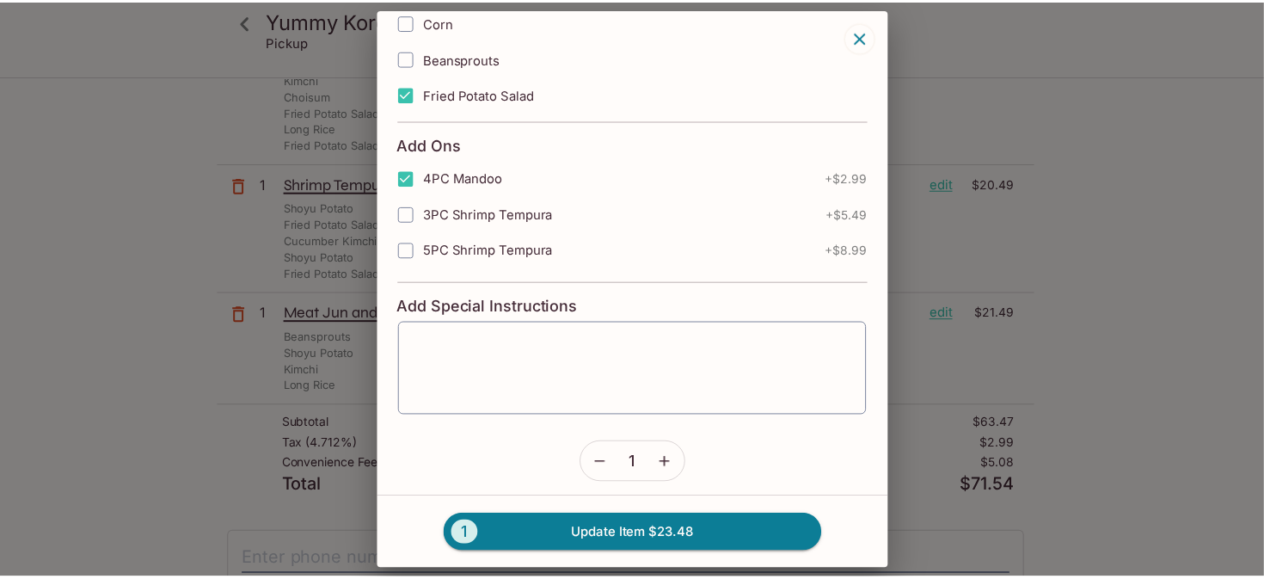
scroll to position [2633, 0]
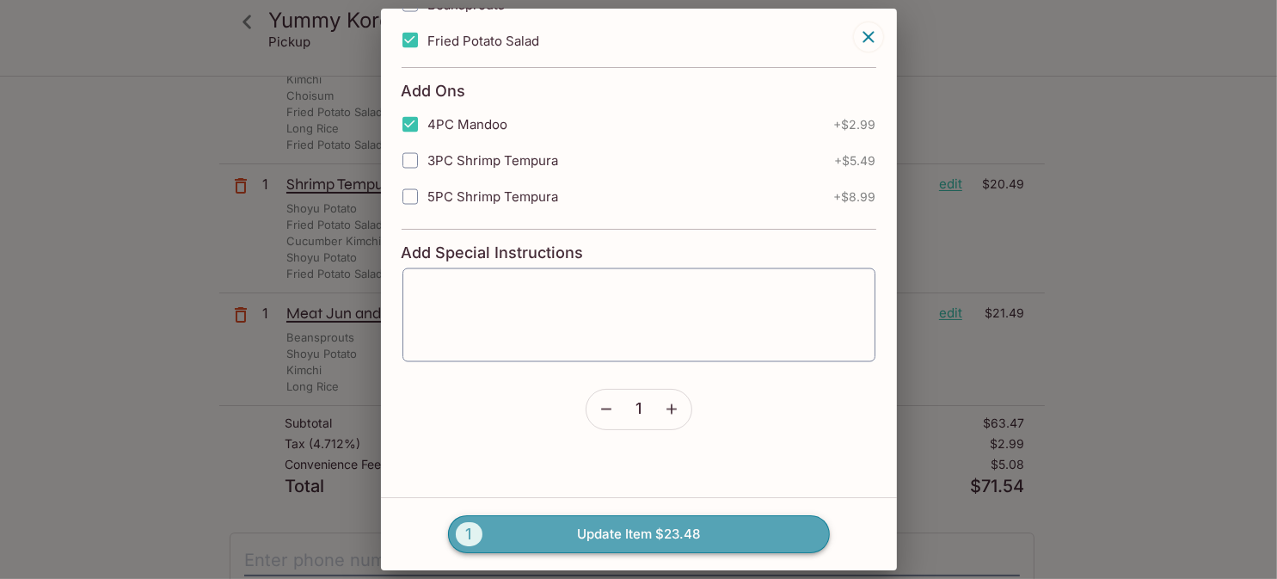
click at [625, 532] on button "1 Update Item $23.48" at bounding box center [639, 534] width 382 height 38
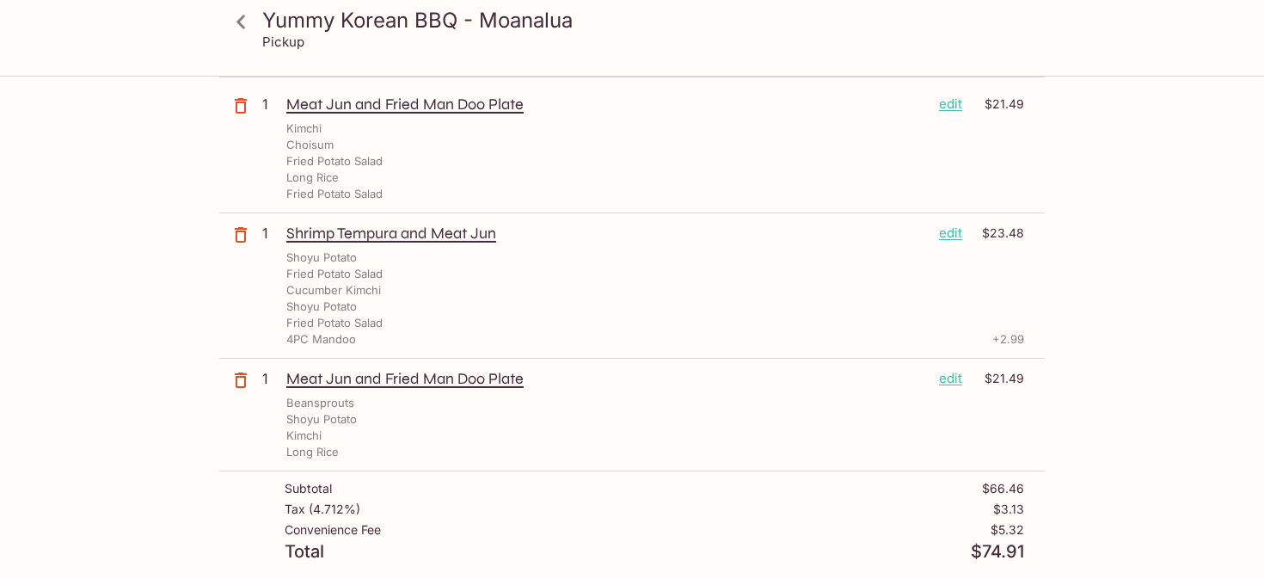
scroll to position [0, 0]
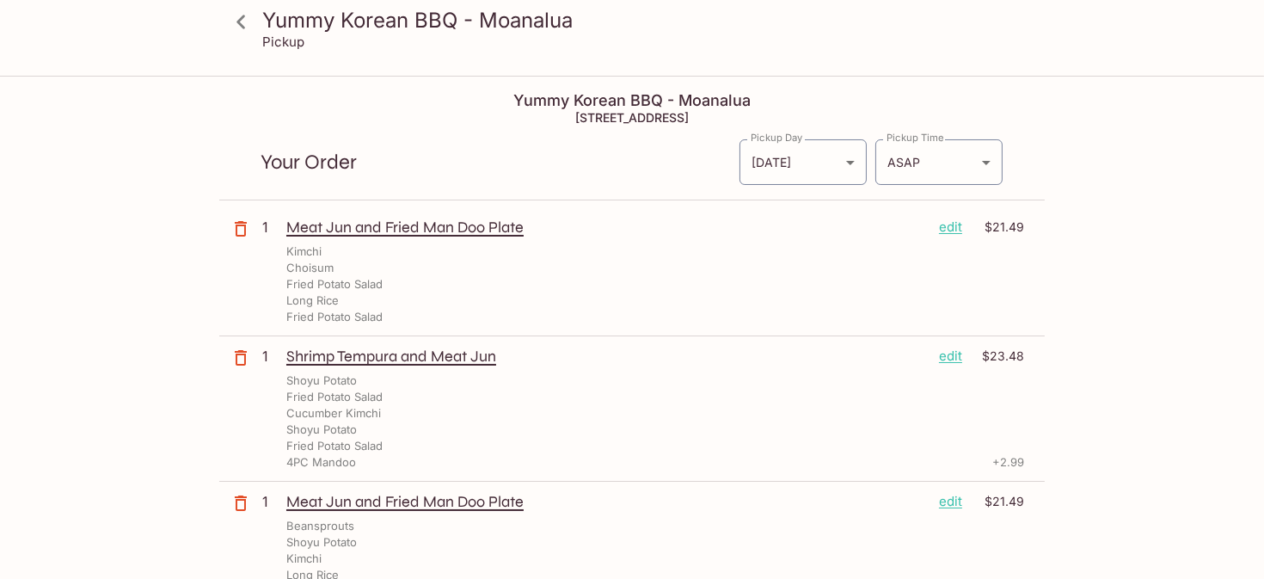
click at [245, 28] on icon at bounding box center [241, 22] width 30 height 30
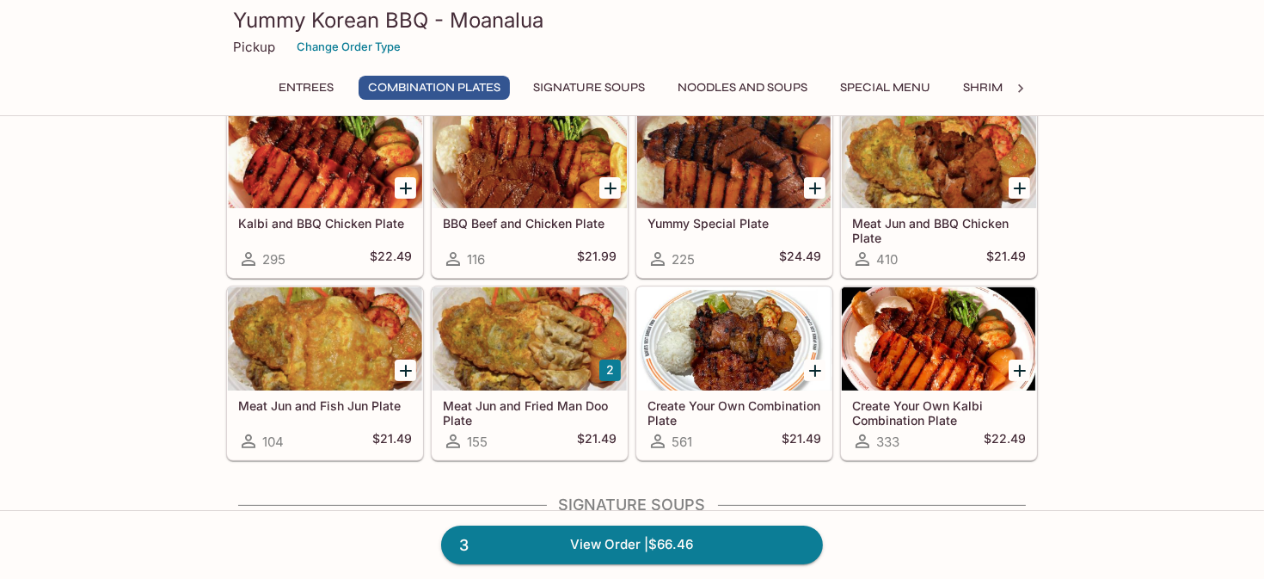
scroll to position [601, 0]
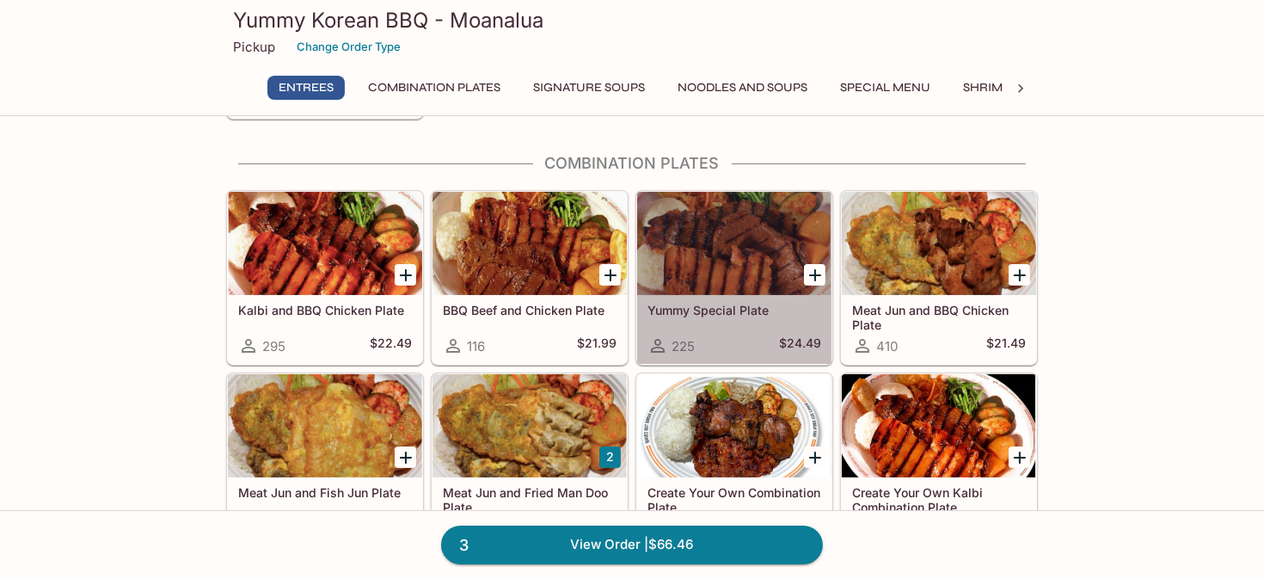
click at [747, 265] on div at bounding box center [734, 243] width 194 height 103
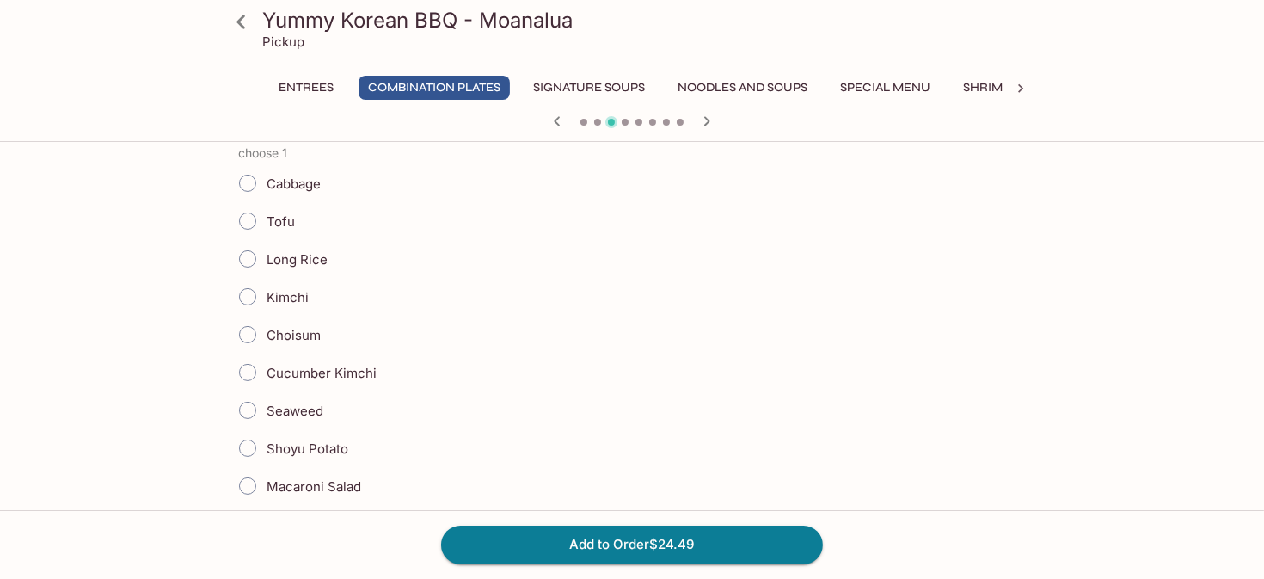
scroll to position [430, 0]
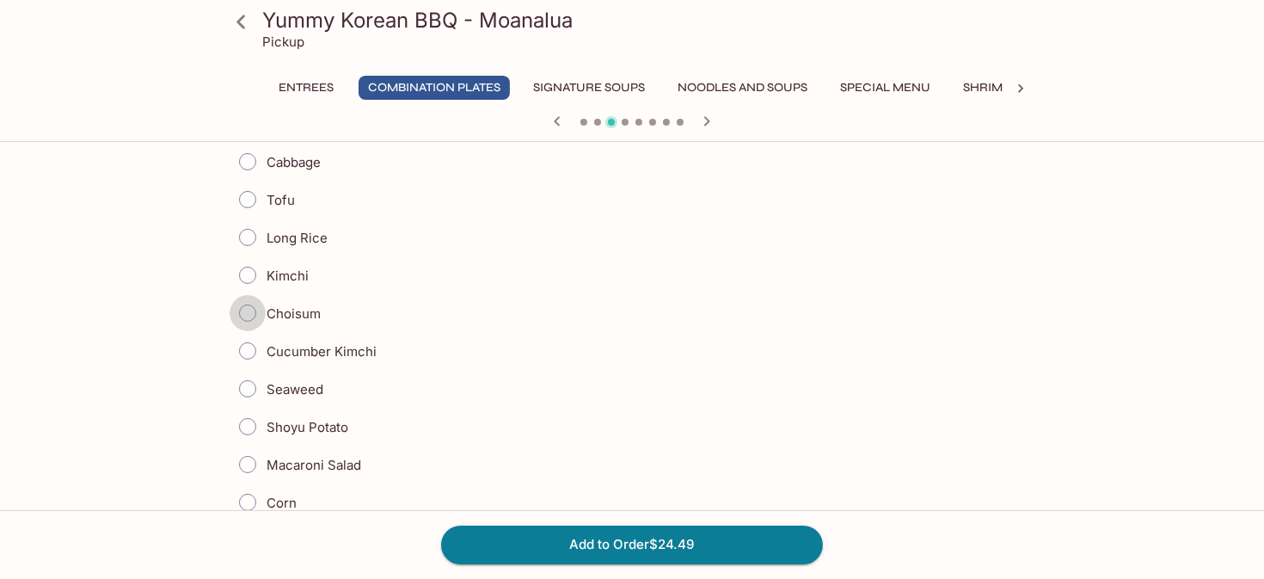
click at [249, 313] on input "Choisum" at bounding box center [248, 313] width 36 height 36
radio input "true"
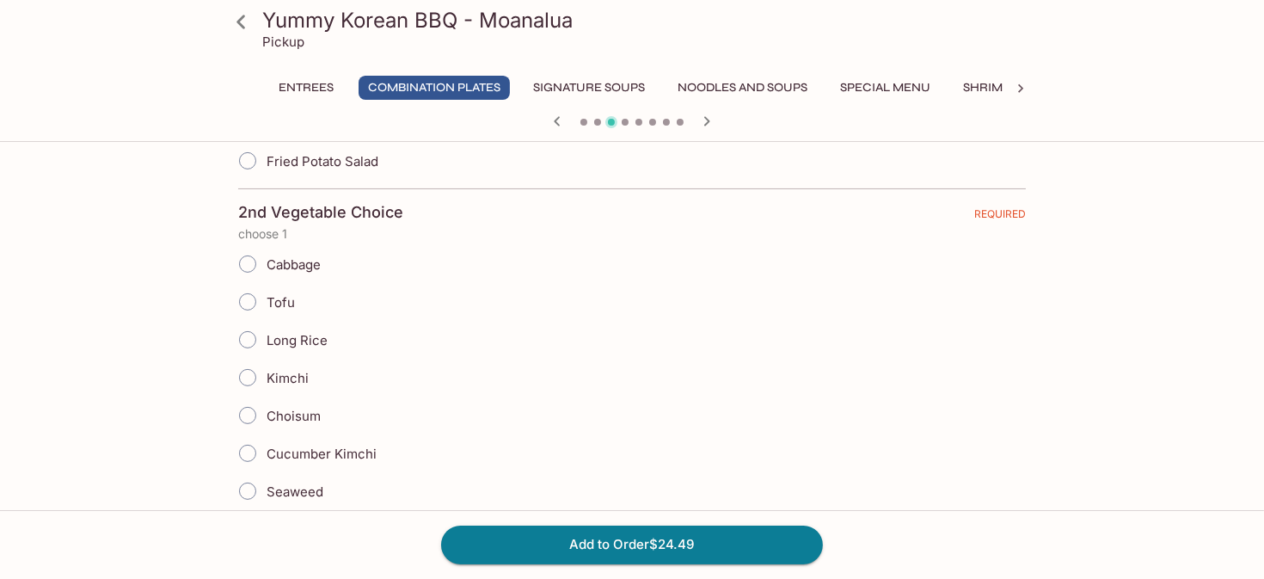
scroll to position [860, 0]
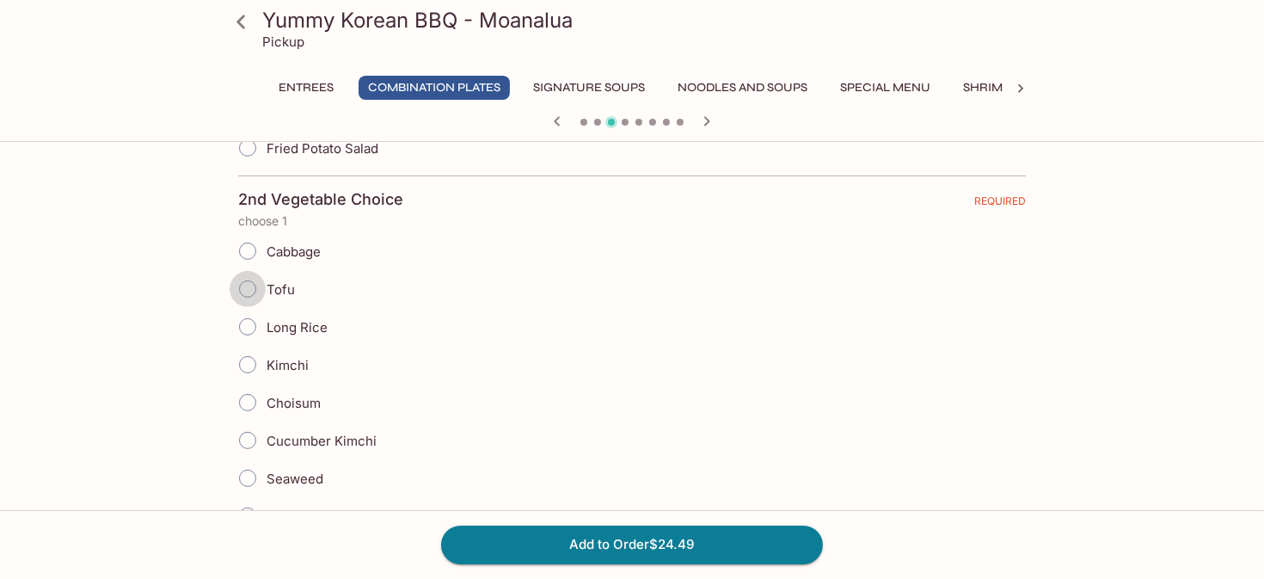
click at [254, 286] on input "Tofu" at bounding box center [248, 289] width 36 height 36
radio input "true"
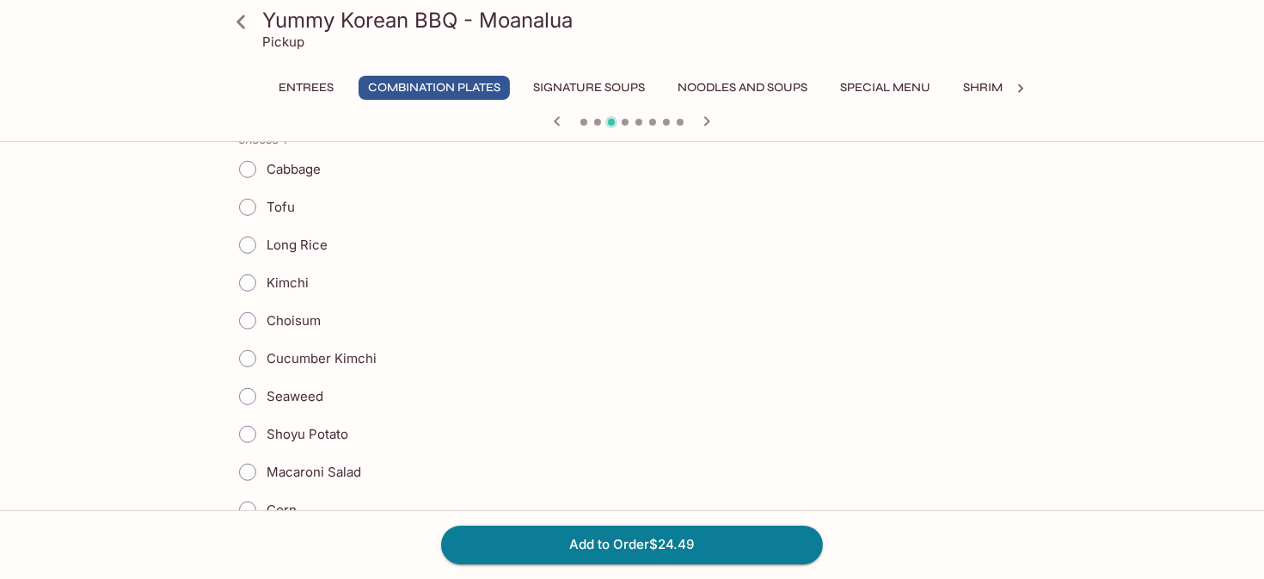
scroll to position [1548, 0]
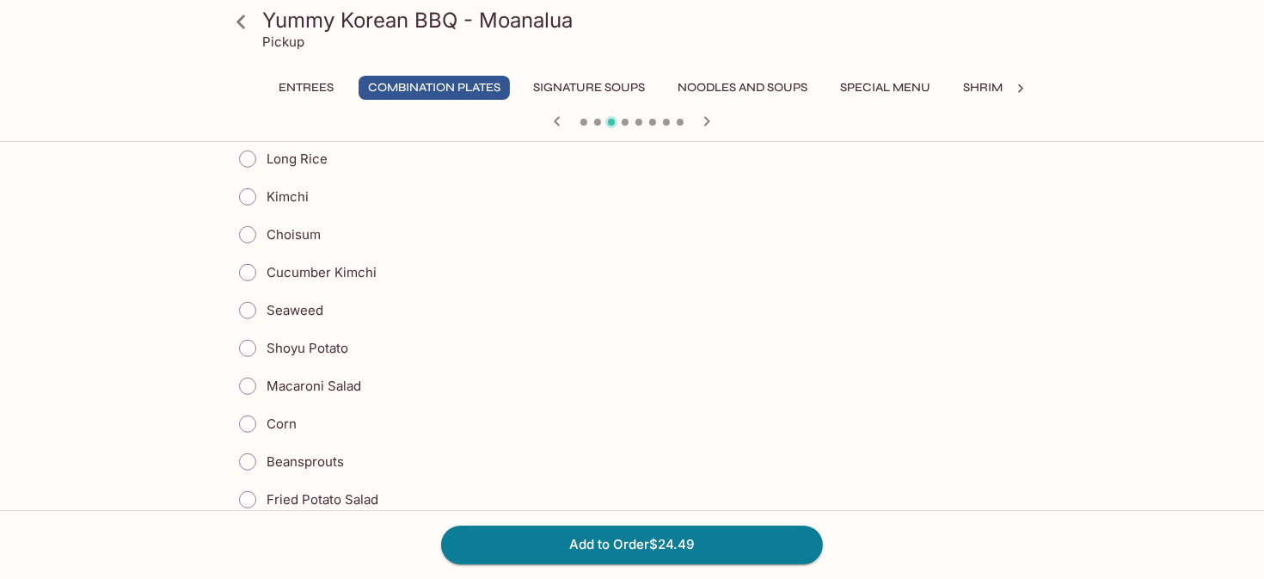
click at [250, 482] on input "Fried Potato Salad" at bounding box center [248, 500] width 36 height 36
radio input "true"
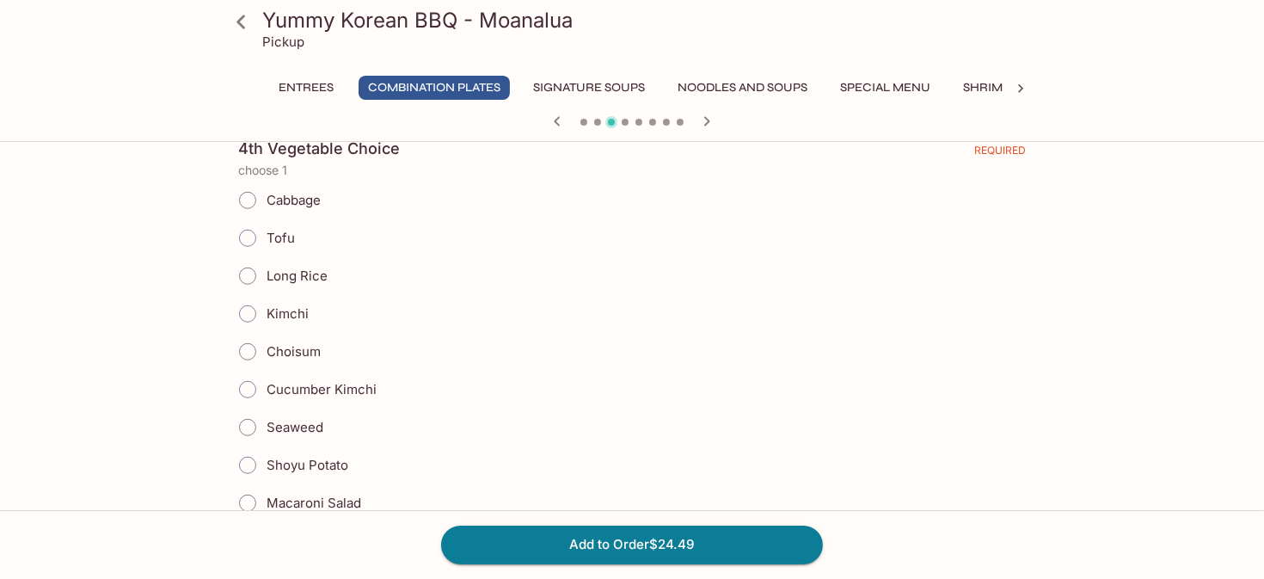
scroll to position [1978, 0]
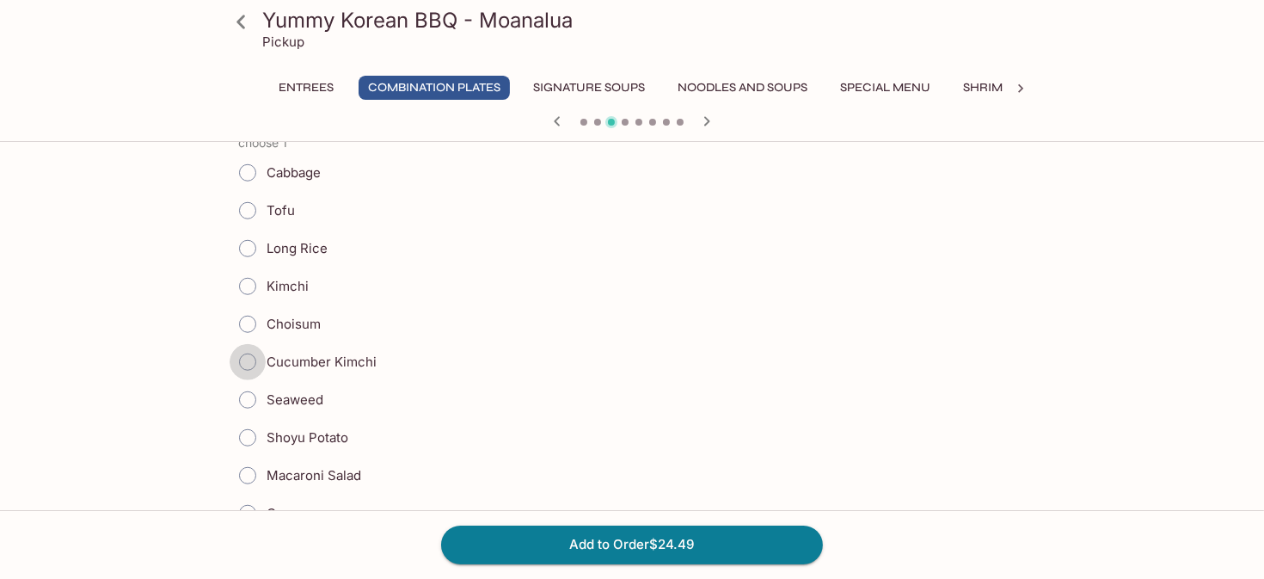
click at [250, 344] on input "Cucumber Kimchi" at bounding box center [248, 362] width 36 height 36
radio input "true"
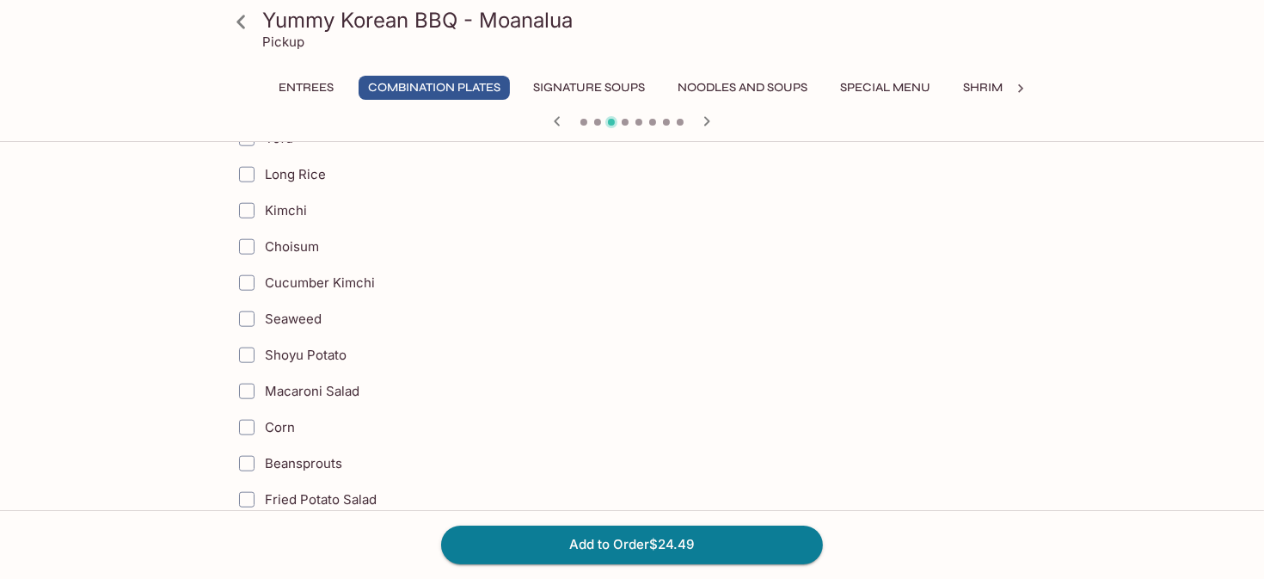
scroll to position [2580, 0]
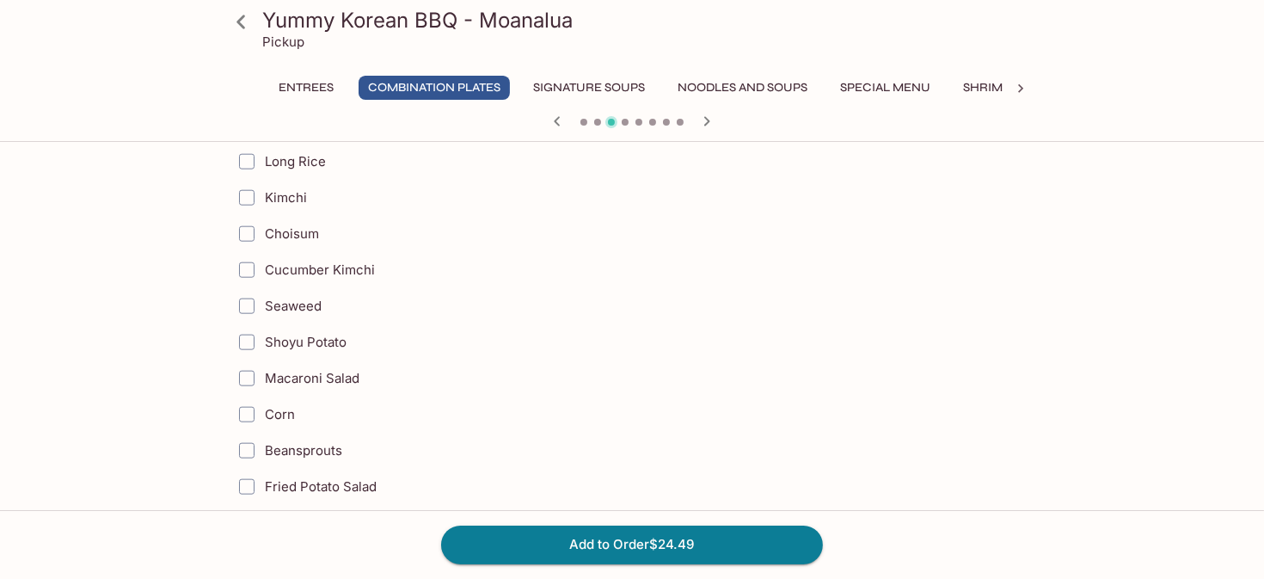
click at [253, 253] on input "Cucumber Kimchi" at bounding box center [247, 270] width 34 height 34
checkbox input "true"
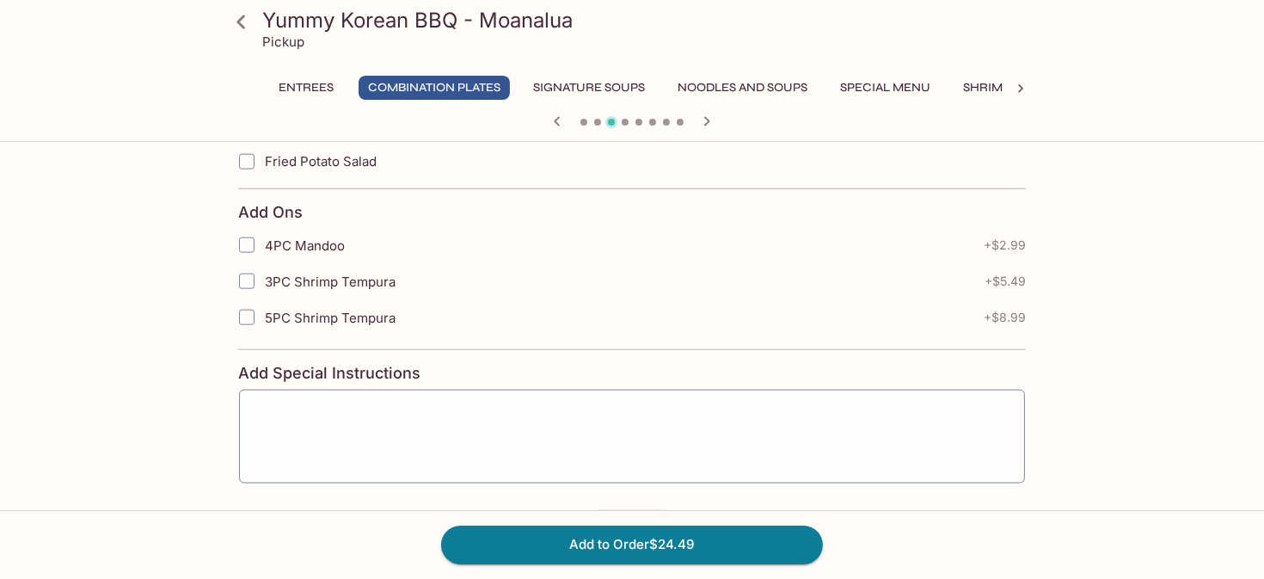
scroll to position [2924, 0]
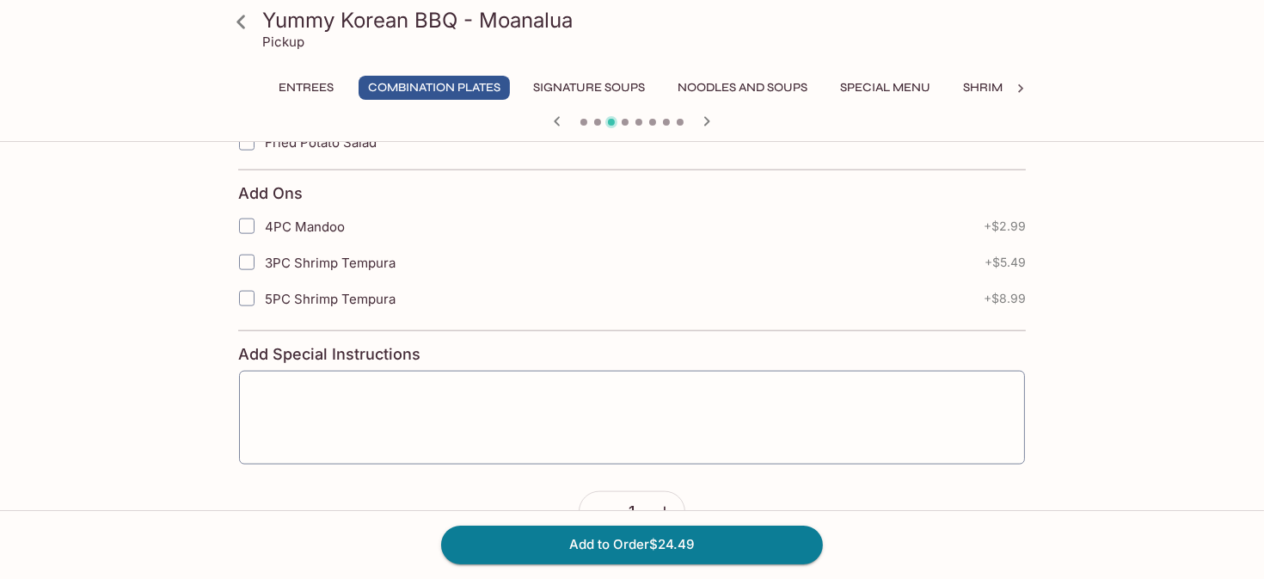
click at [245, 209] on input "4PC Mandoo" at bounding box center [247, 226] width 34 height 34
checkbox input "true"
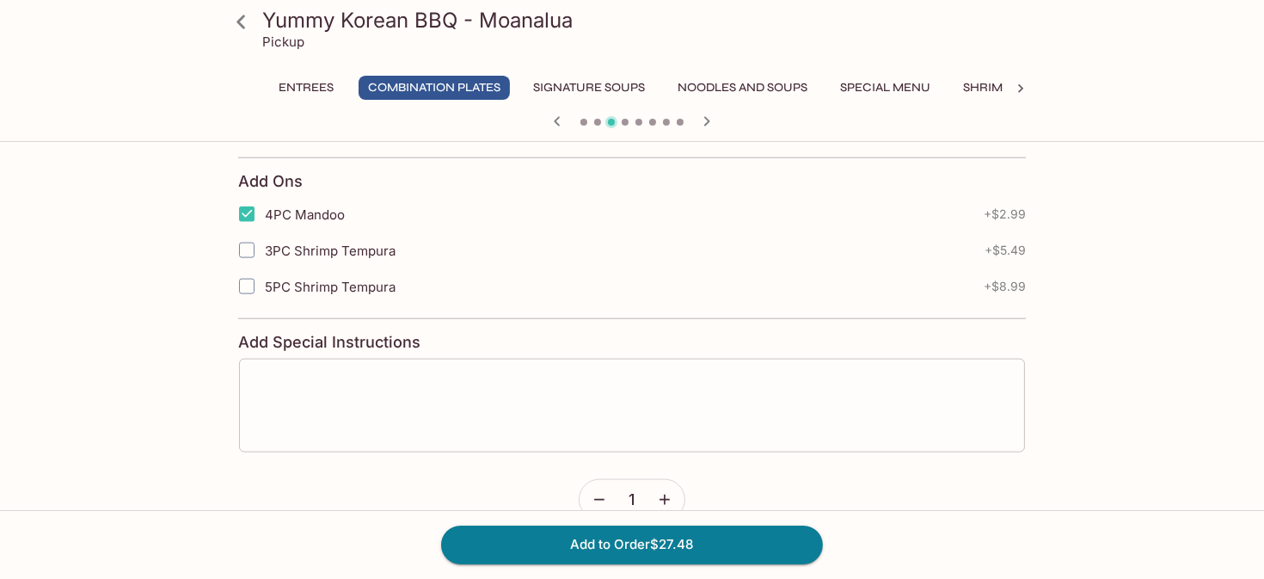
scroll to position [2943, 0]
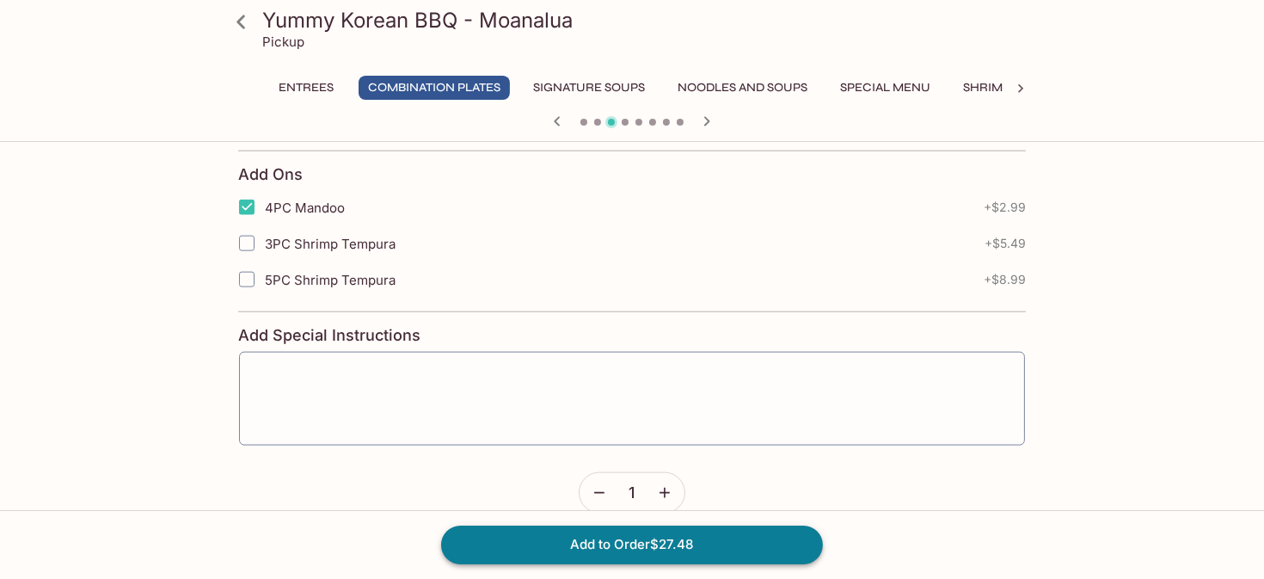
click at [639, 534] on button "Add to Order $27.48" at bounding box center [632, 544] width 382 height 38
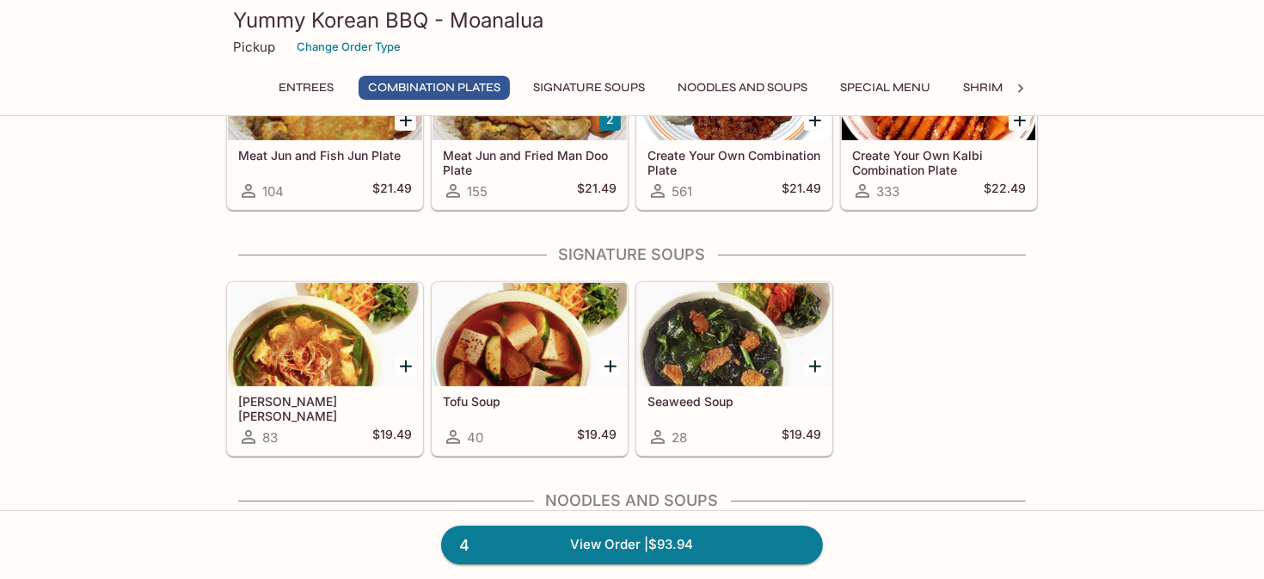
scroll to position [945, 0]
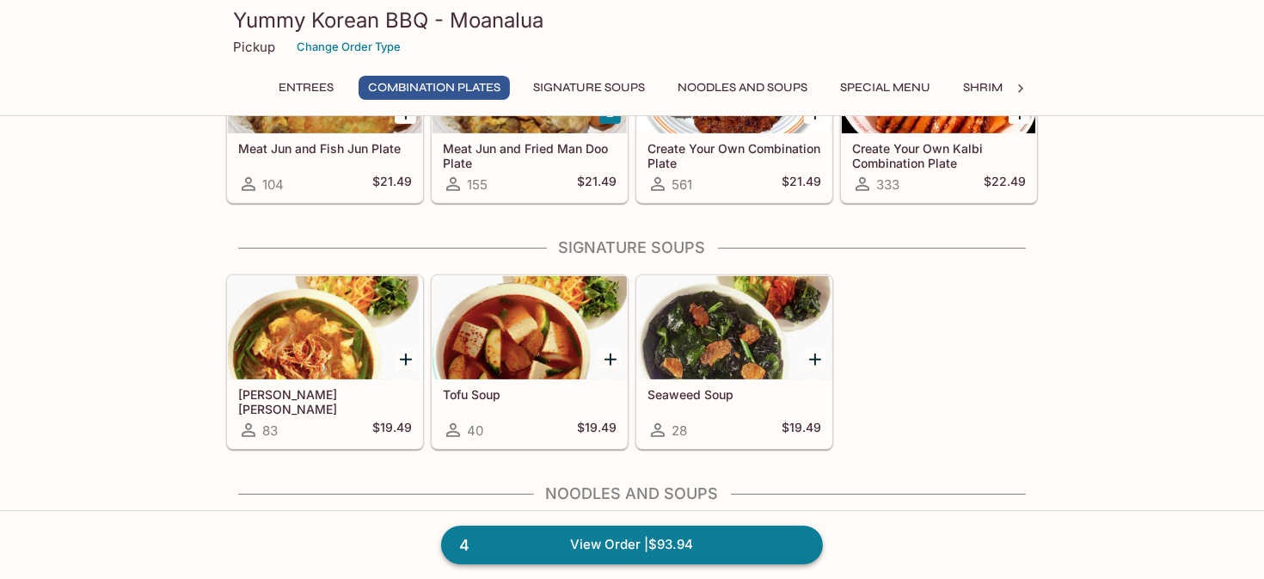
click at [708, 539] on link "4 View Order | $93.94" at bounding box center [632, 544] width 382 height 38
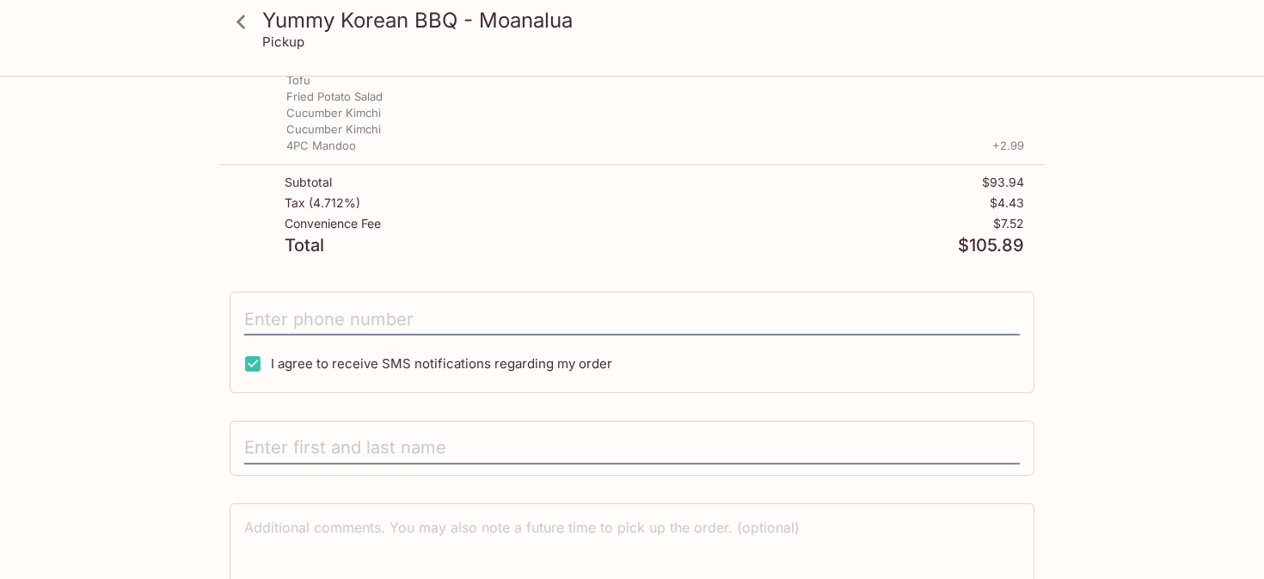
scroll to position [602, 0]
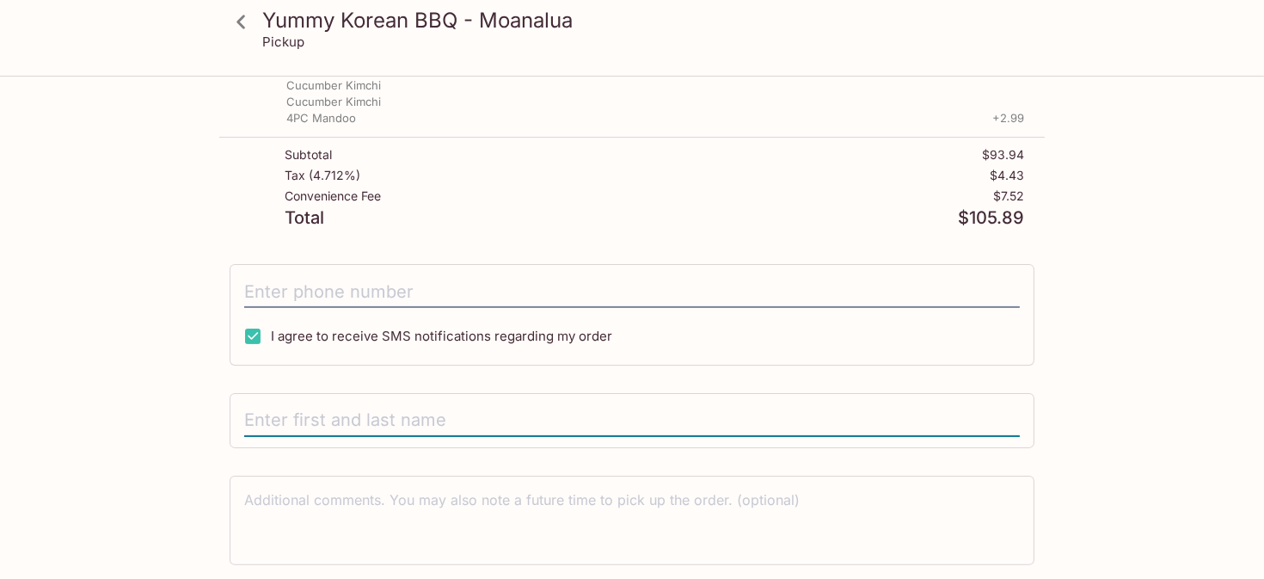
click at [440, 411] on input "text" at bounding box center [632, 420] width 776 height 33
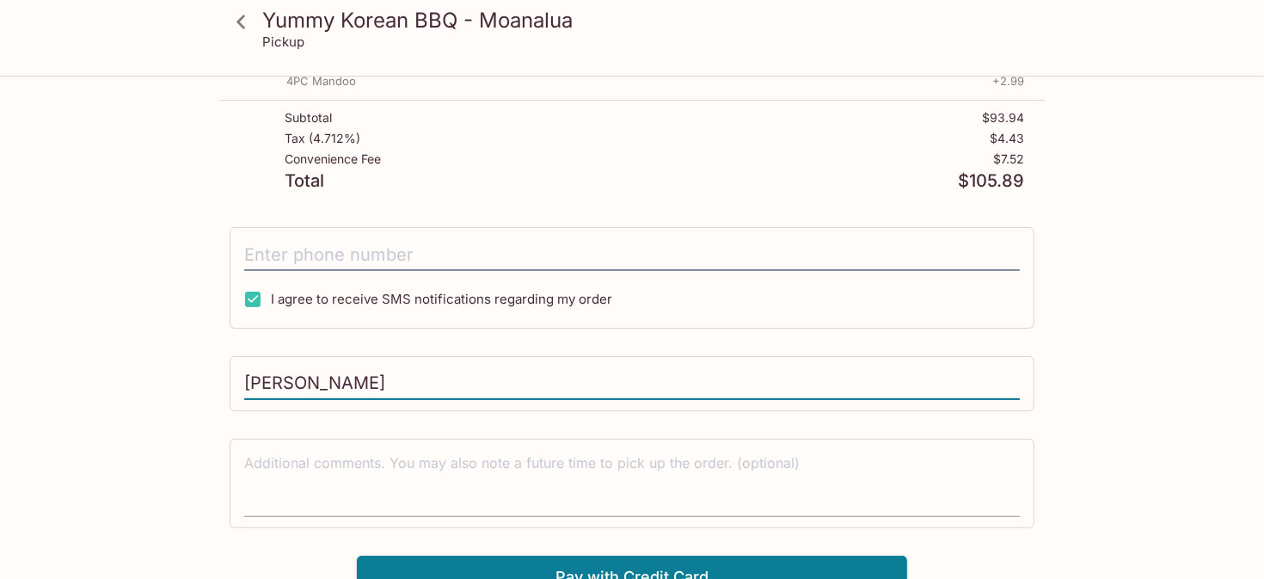
scroll to position [654, 0]
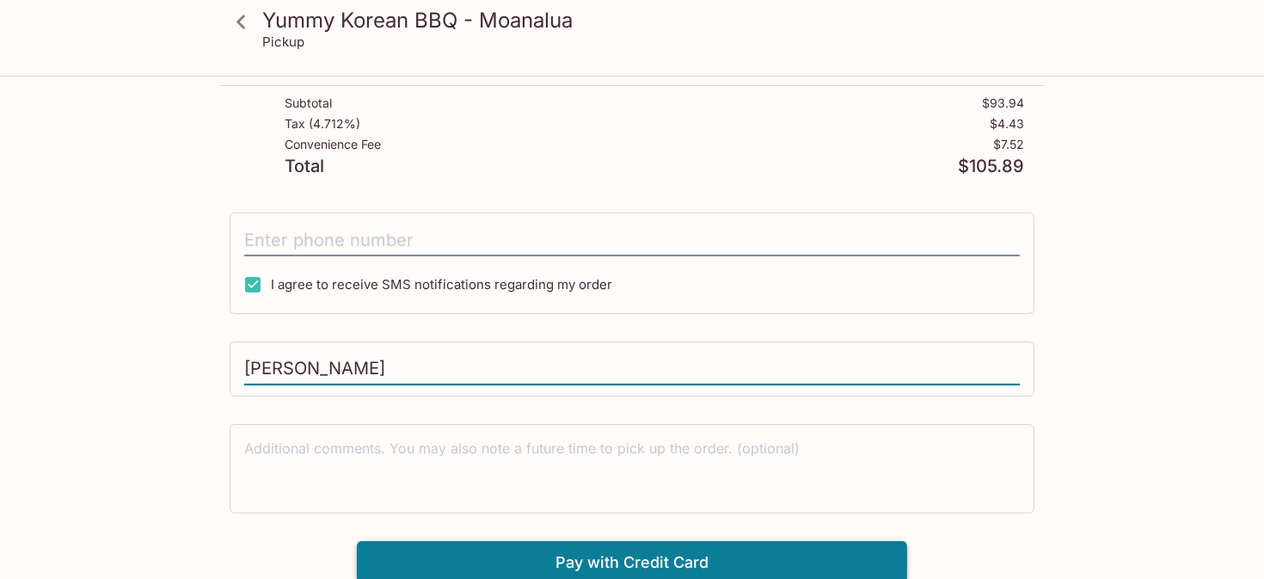
type input "[PERSON_NAME]"
click at [626, 550] on button "Pay with Credit Card" at bounding box center [632, 562] width 550 height 43
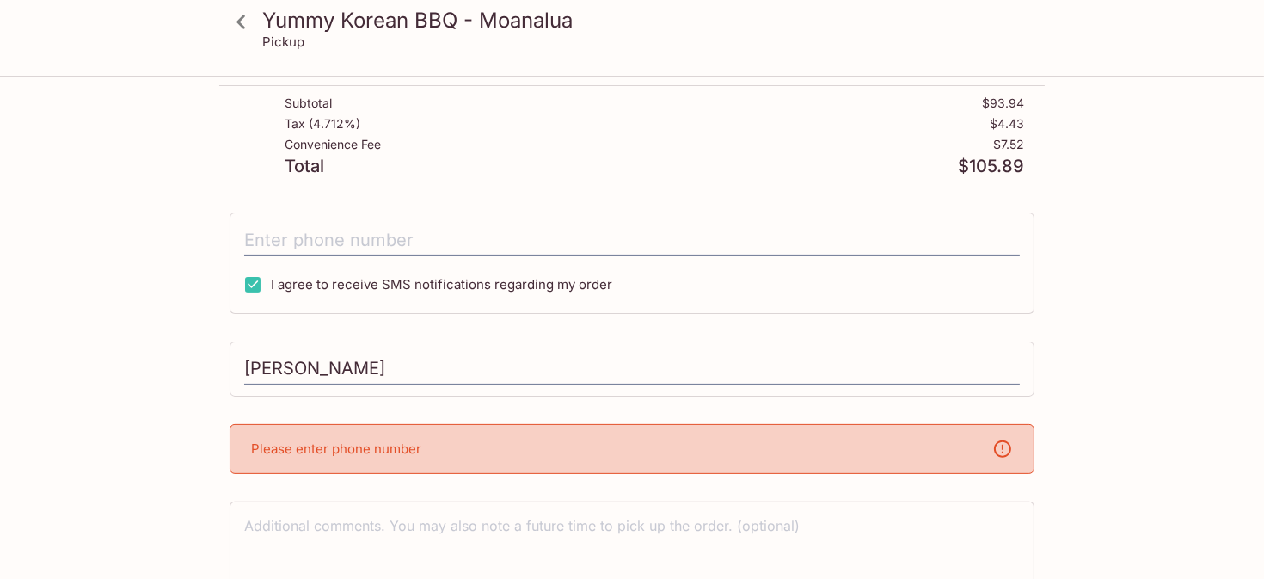
click at [517, 428] on div "Please enter phone number" at bounding box center [632, 449] width 805 height 50
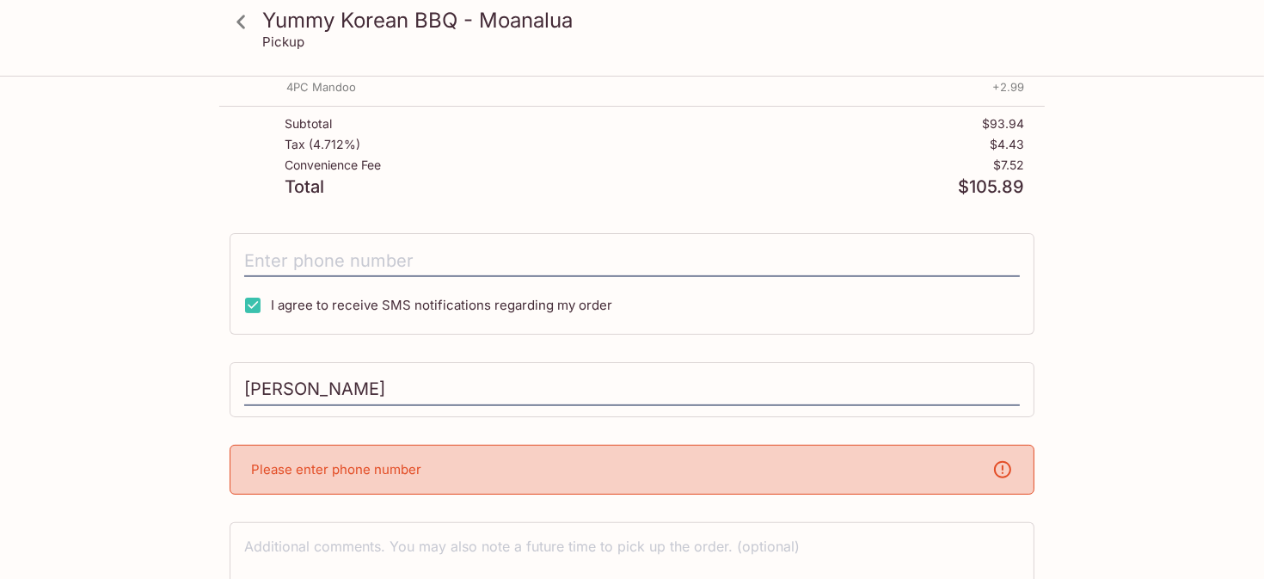
scroll to position [731, 0]
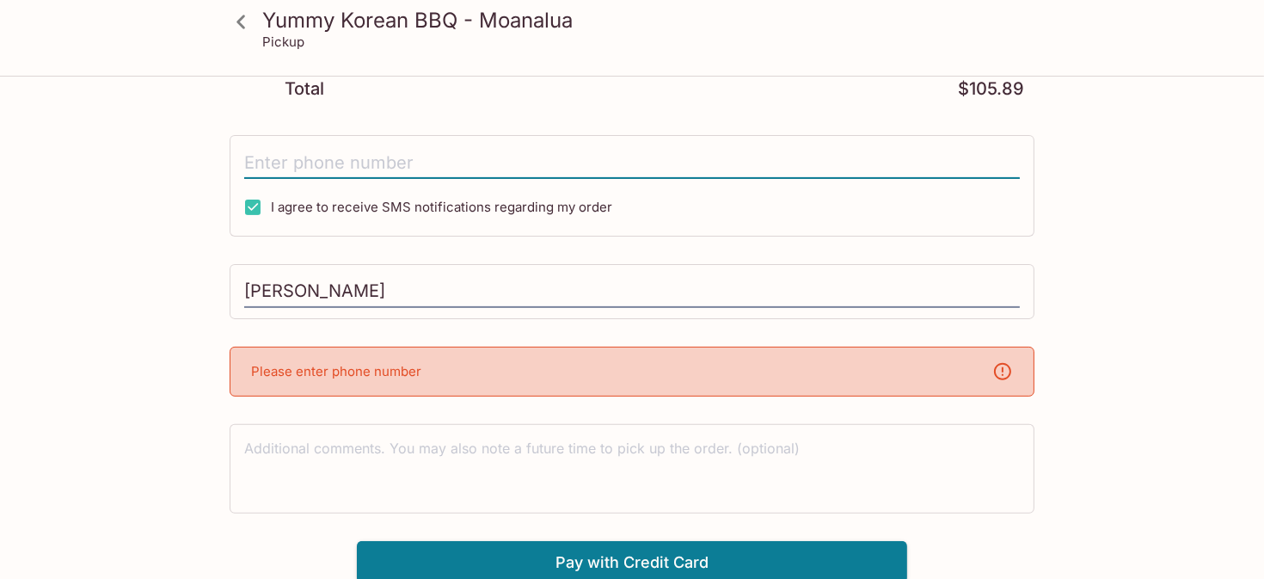
click at [434, 159] on input "tel" at bounding box center [632, 162] width 776 height 33
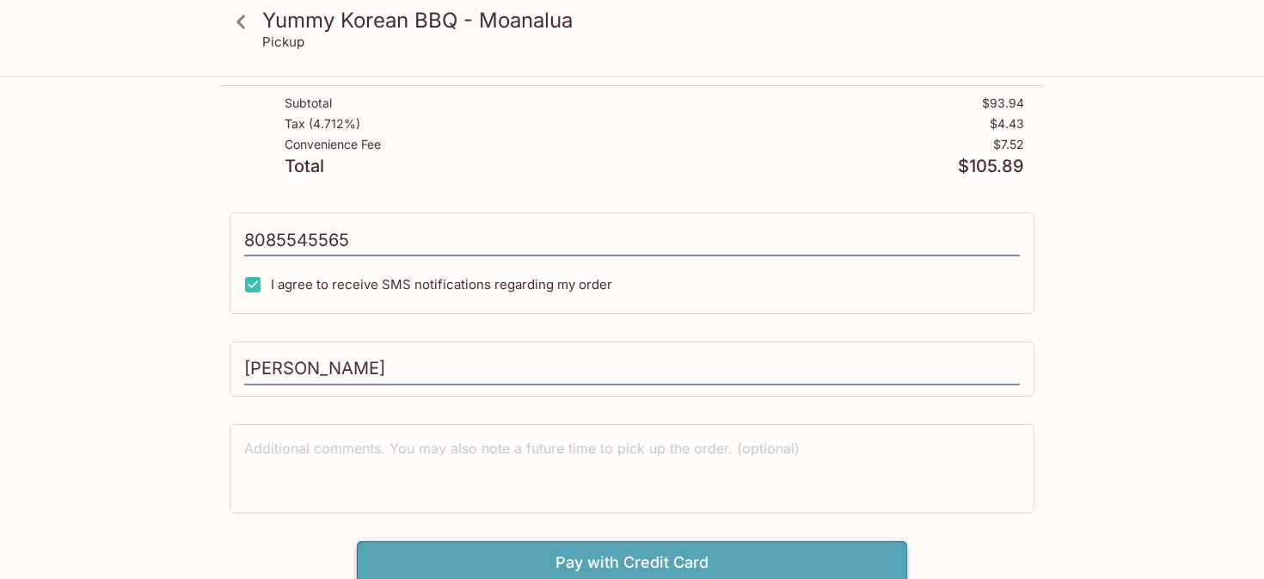
click at [595, 547] on button "Pay with Credit Card" at bounding box center [632, 562] width 550 height 43
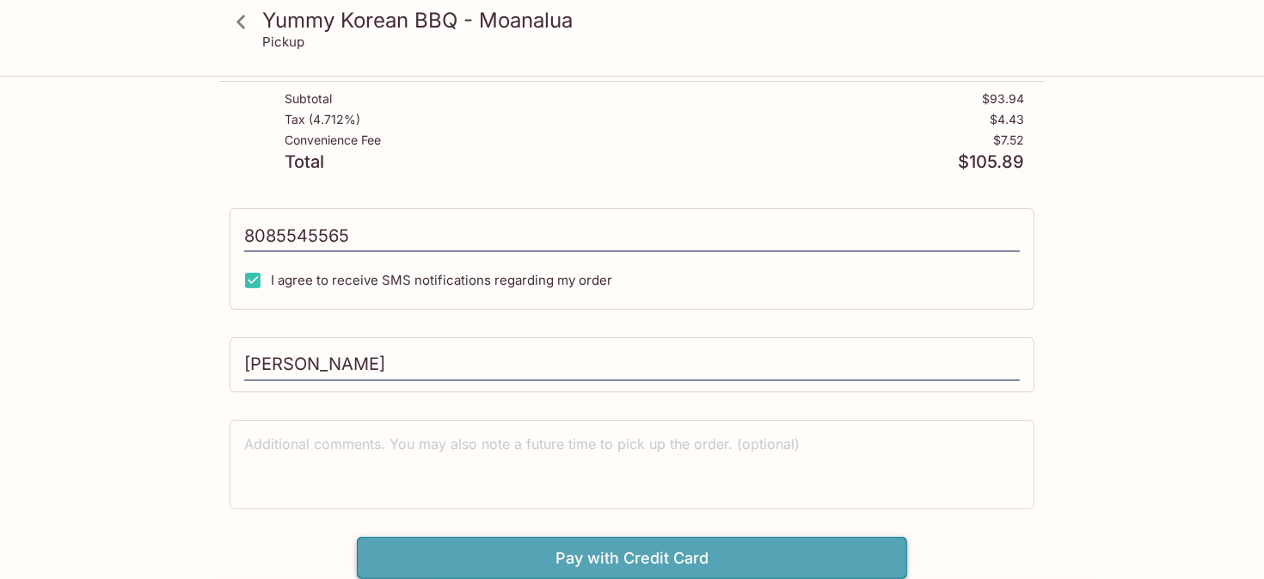
type input "[PHONE_NUMBER]"
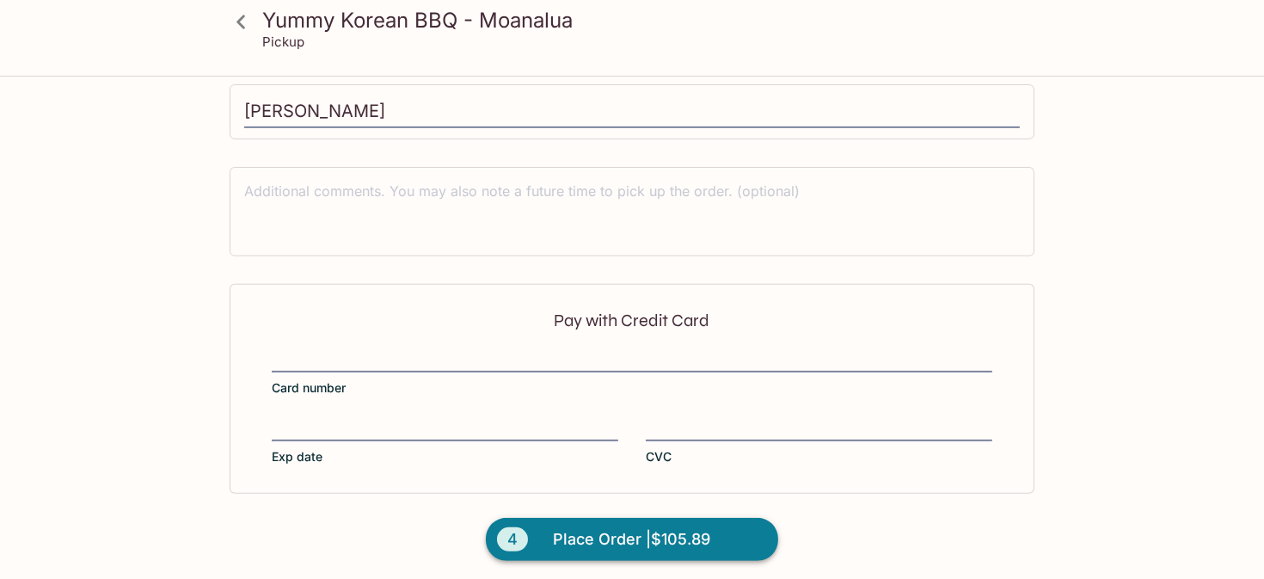
scroll to position [912, 0]
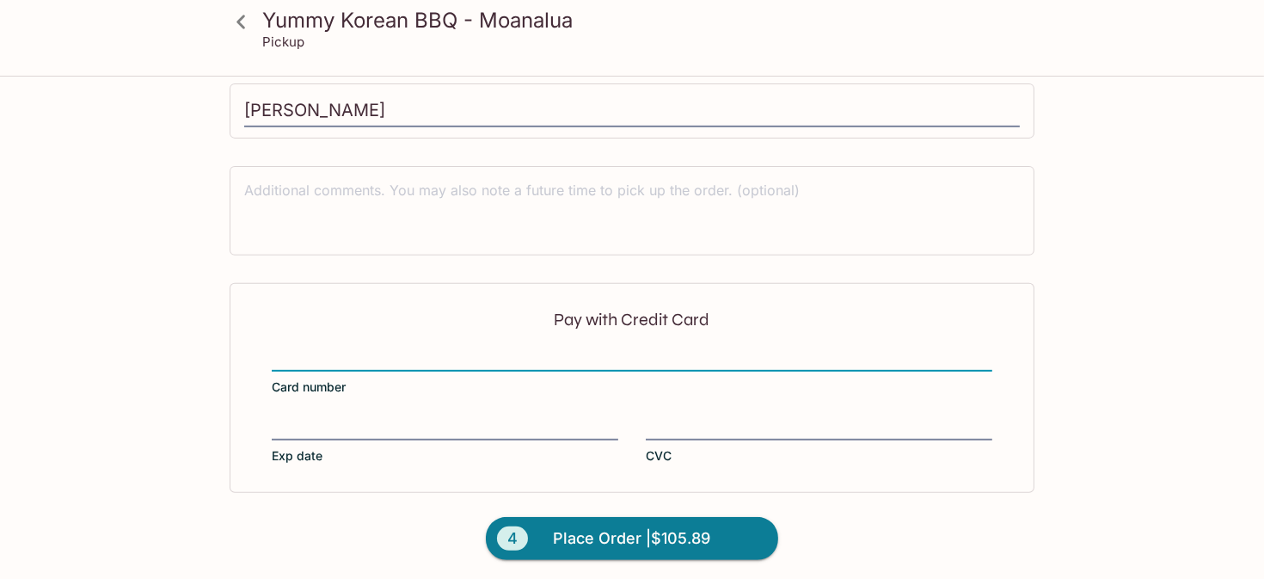
click at [365, 411] on div "Pay with Credit Card Card number Exp date CVC" at bounding box center [632, 388] width 805 height 210
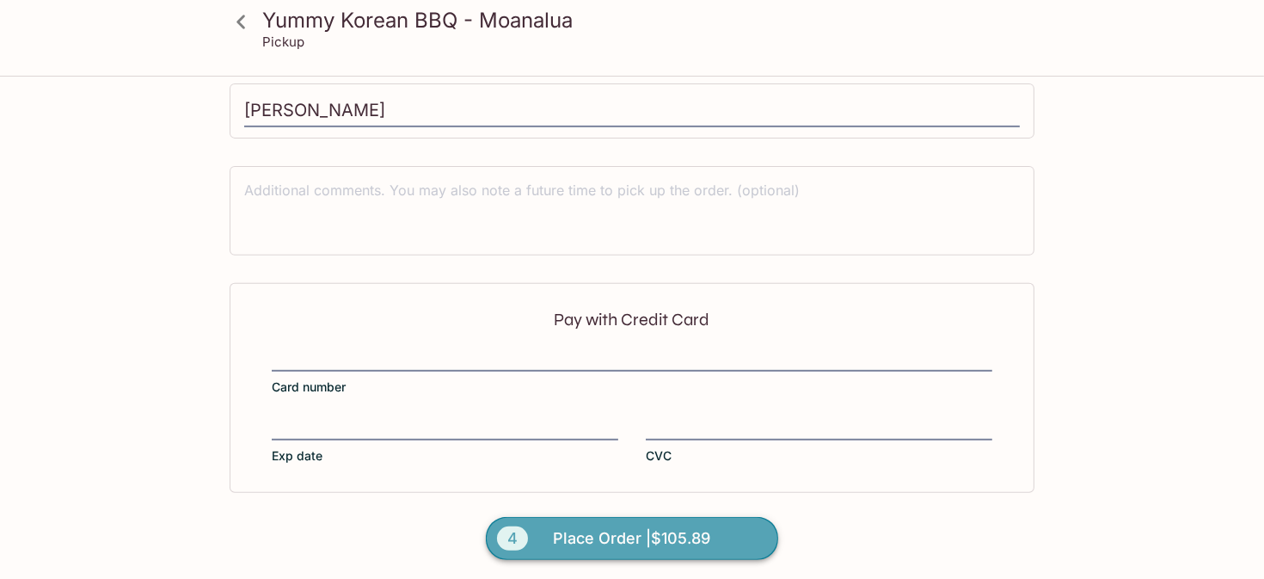
click at [587, 535] on span "Place Order | $105.89" at bounding box center [632, 539] width 157 height 28
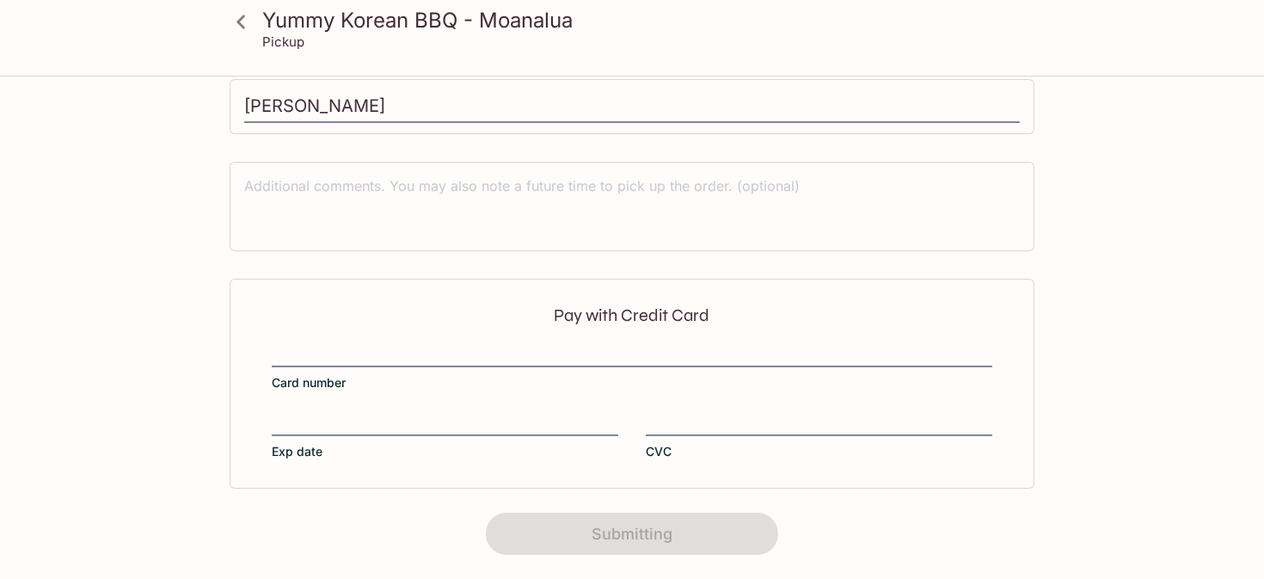
scroll to position [0, 0]
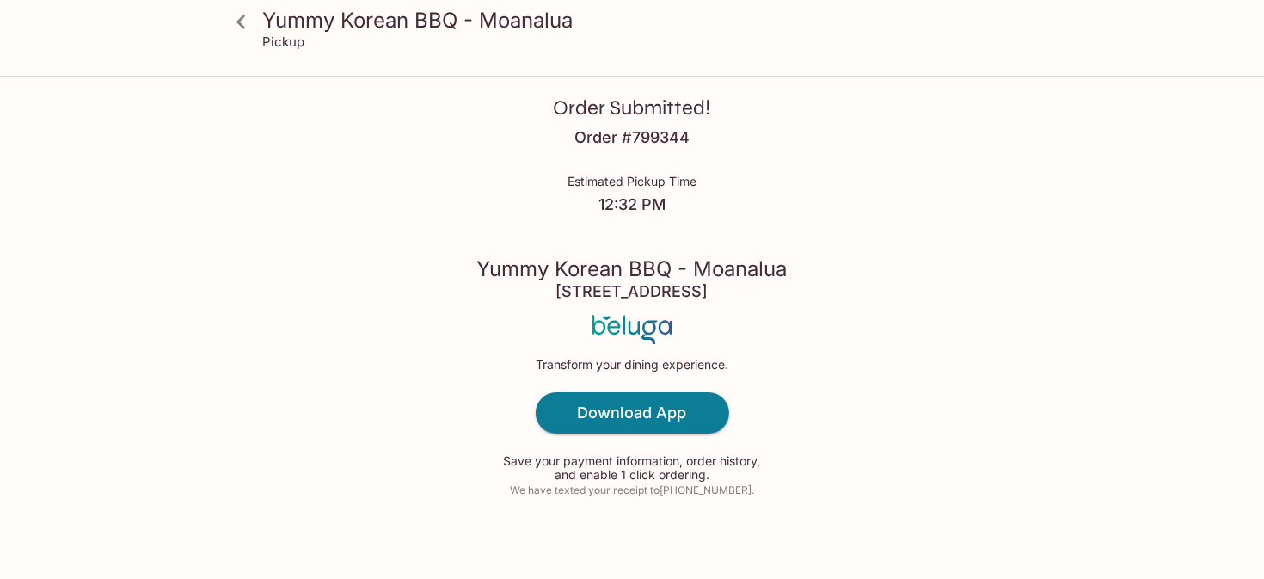
scroll to position [44, 0]
